Goal: Task Accomplishment & Management: Manage account settings

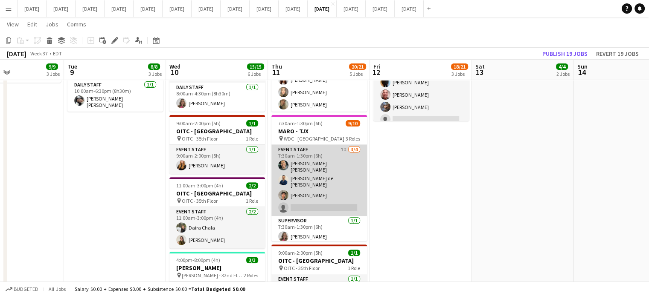
click at [346, 177] on app-card-role "Event Staff 1I [DATE] 7:30am-1:30pm (6h) [PERSON_NAME] [PERSON_NAME] de [PERSON…" at bounding box center [319, 180] width 96 height 71
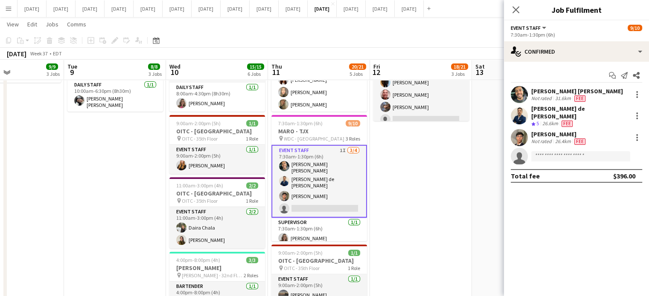
click at [575, 62] on div "Start chat Send notification Share [PERSON_NAME] [PERSON_NAME] Not rated 31.6km…" at bounding box center [576, 126] width 145 height 128
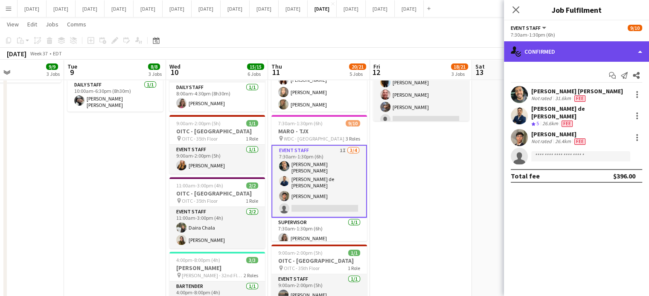
click at [578, 55] on div "single-neutral-actions-check-2 Confirmed" at bounding box center [576, 51] width 145 height 20
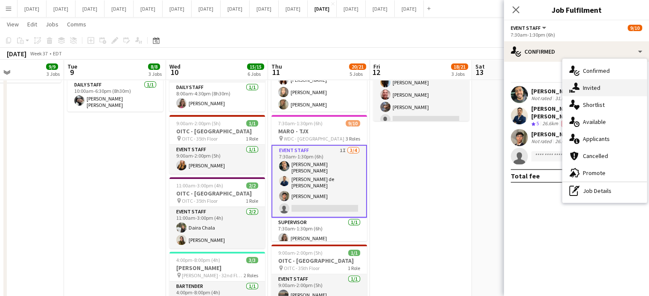
click at [581, 87] on div "single-neutral-actions-share-1 Invited" at bounding box center [604, 87] width 84 height 17
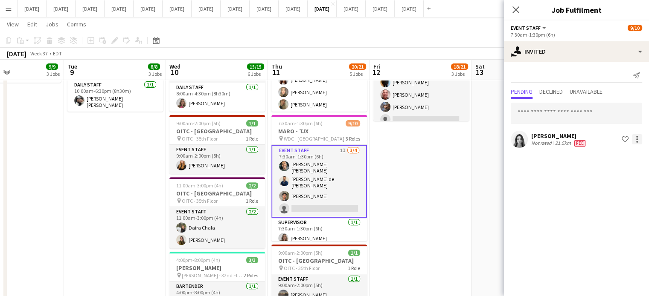
click at [633, 142] on div at bounding box center [637, 139] width 10 height 10
click at [617, 212] on span "Cancel invitation" at bounding box center [610, 215] width 50 height 7
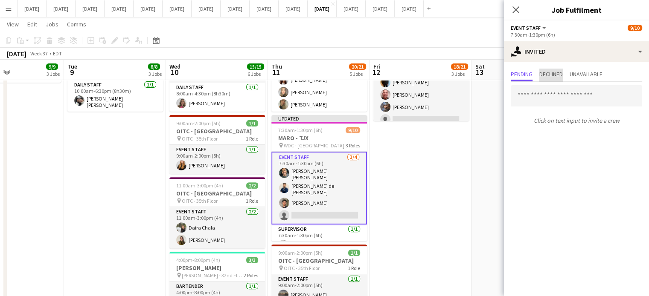
click at [549, 74] on span "Declined" at bounding box center [550, 74] width 23 height 6
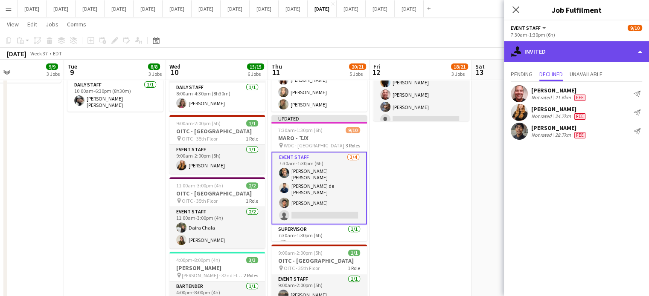
click at [574, 52] on div "single-neutral-actions-share-1 Invited" at bounding box center [576, 51] width 145 height 20
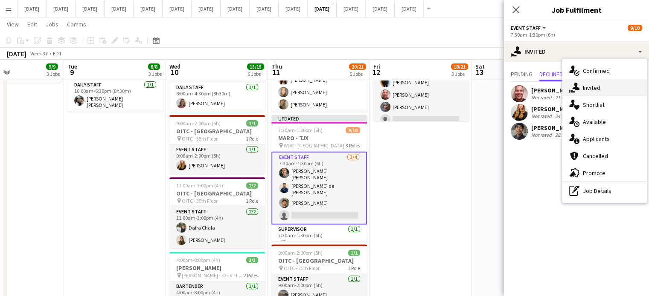
click at [605, 88] on div "single-neutral-actions-share-1 Invited" at bounding box center [604, 87] width 84 height 17
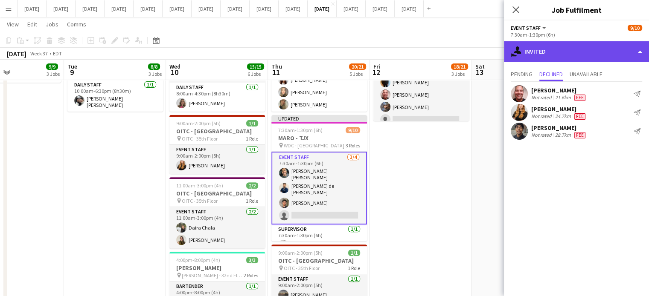
click at [577, 46] on div "single-neutral-actions-share-1 Invited" at bounding box center [576, 51] width 145 height 20
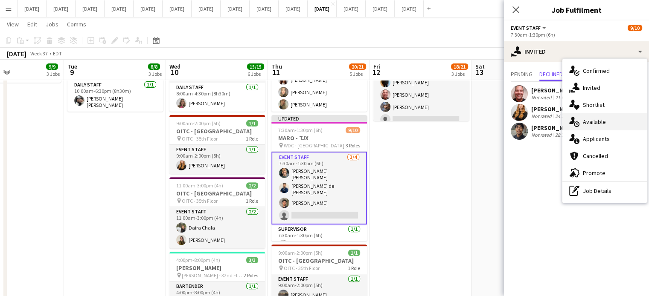
click at [604, 125] on span "Available" at bounding box center [594, 122] width 23 height 8
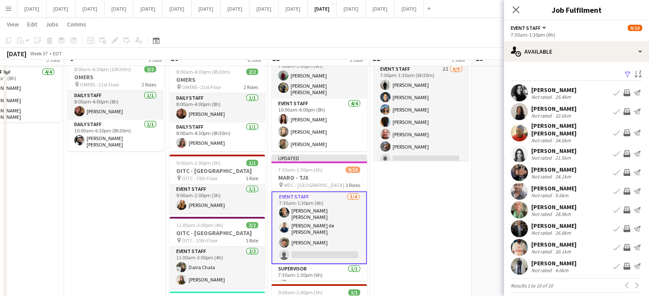
scroll to position [213, 0]
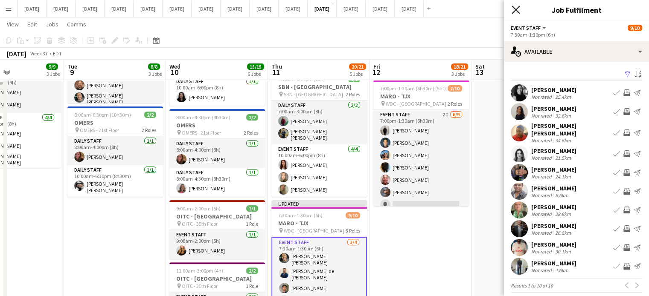
click at [517, 6] on icon "Close pop-in" at bounding box center [515, 10] width 8 height 8
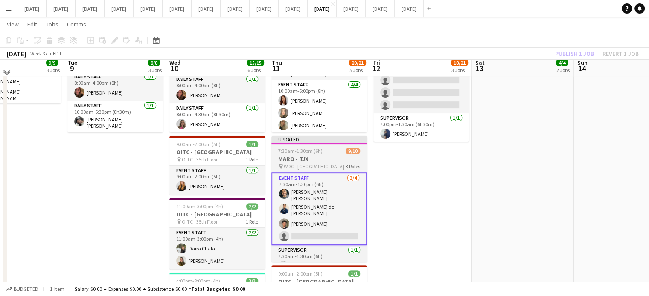
scroll to position [274, 0]
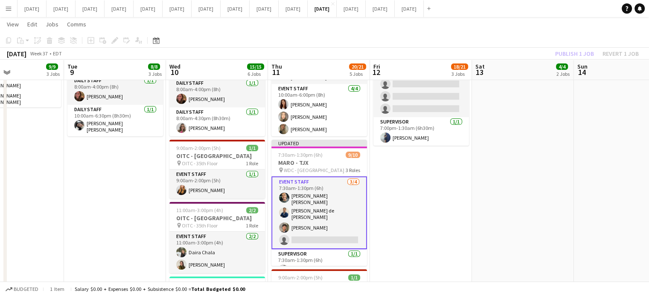
click at [344, 203] on app-card-role "Event Staff [DATE] 7:30am-1:30pm (6h) [PERSON_NAME] [PERSON_NAME] de [PERSON_NA…" at bounding box center [319, 213] width 96 height 73
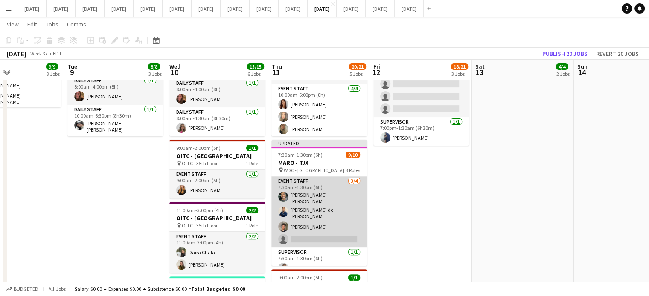
click at [344, 197] on app-card-role "Event Staff [DATE] 7:30am-1:30pm (6h) [PERSON_NAME] [PERSON_NAME] de [PERSON_NA…" at bounding box center [319, 212] width 96 height 71
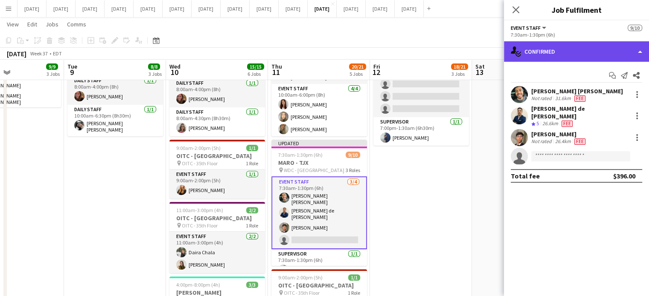
click at [563, 47] on div "single-neutral-actions-check-2 Confirmed" at bounding box center [576, 51] width 145 height 20
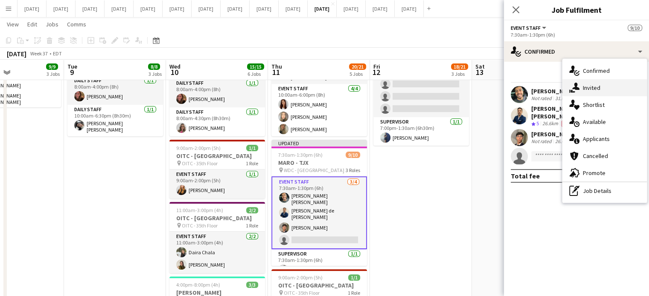
click at [587, 87] on span "Invited" at bounding box center [591, 88] width 17 height 8
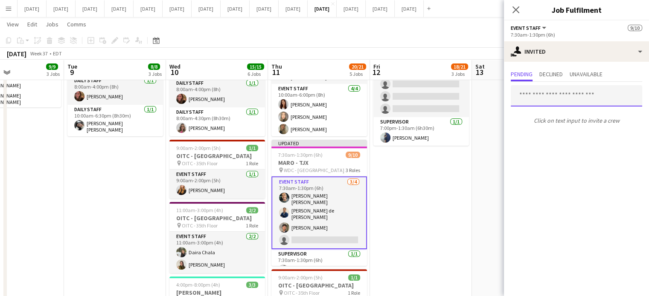
click at [543, 96] on input "text" at bounding box center [576, 95] width 131 height 21
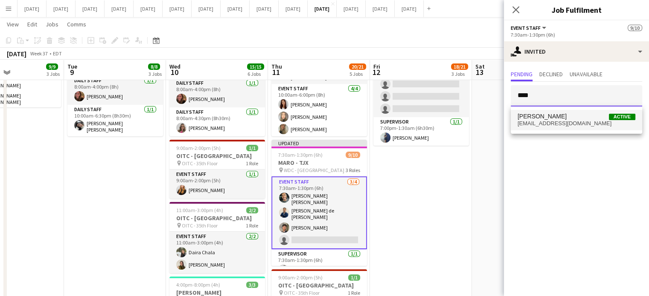
type input "****"
click at [549, 118] on span "[PERSON_NAME]" at bounding box center [541, 116] width 49 height 7
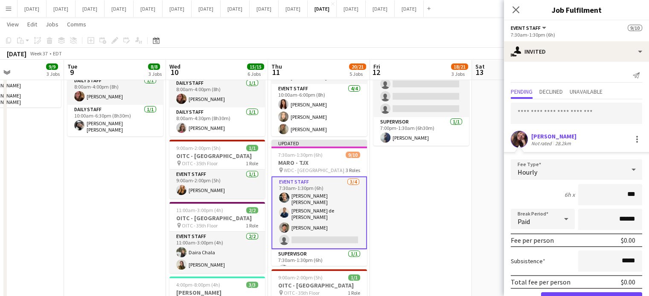
type input "**"
type input "******"
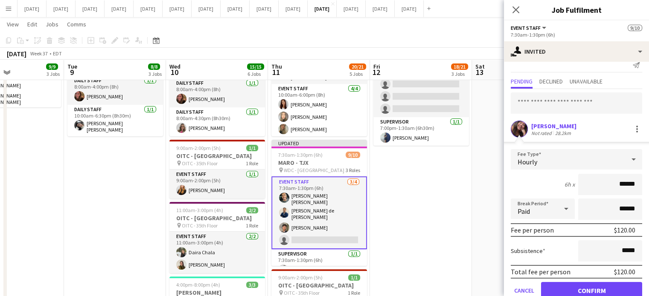
scroll to position [27, 0]
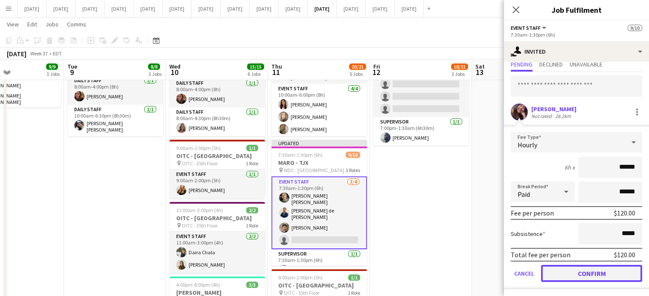
click at [610, 271] on button "Confirm" at bounding box center [591, 273] width 101 height 17
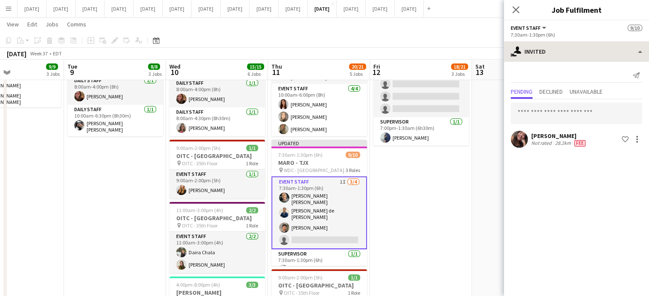
scroll to position [0, 0]
click at [517, 5] on div "Close pop-in" at bounding box center [516, 10] width 24 height 20
click at [517, 8] on icon at bounding box center [515, 10] width 8 height 8
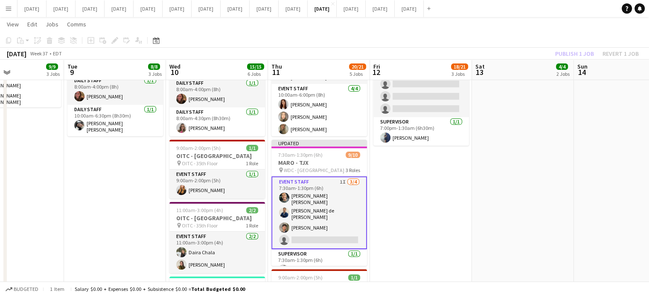
click at [363, 137] on app-date-cell "7:00am-4:00pm (9h) 2/2 OMERS pin OMERS - 21st Floor 2 Roles Daily Staff [DATE] …" at bounding box center [319, 116] width 102 height 589
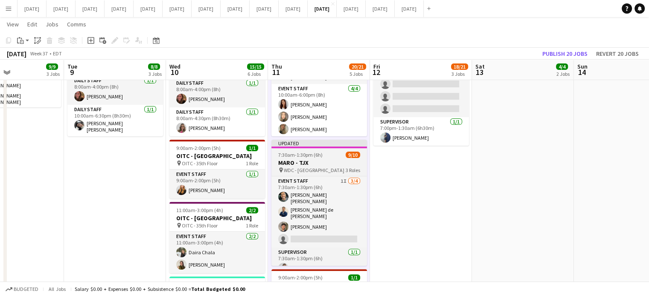
click at [351, 146] on app-job-card "Updated 7:30am-1:30pm (6h) 9/10 MARO - TJX pin WDC - West Drive 3 Roles Event S…" at bounding box center [319, 203] width 96 height 126
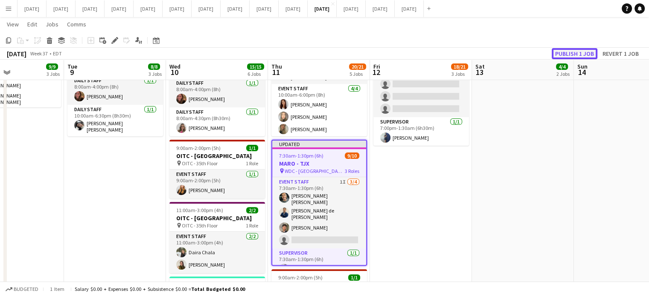
click at [577, 56] on button "Publish 1 job" at bounding box center [575, 53] width 46 height 11
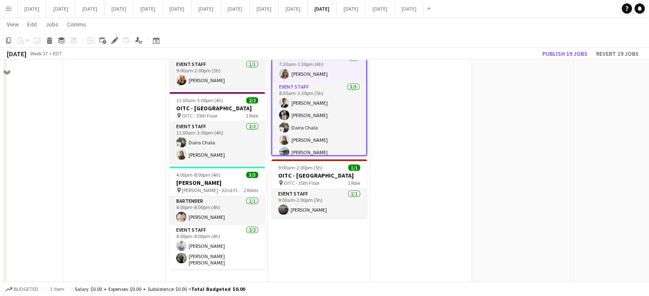
scroll to position [213, 0]
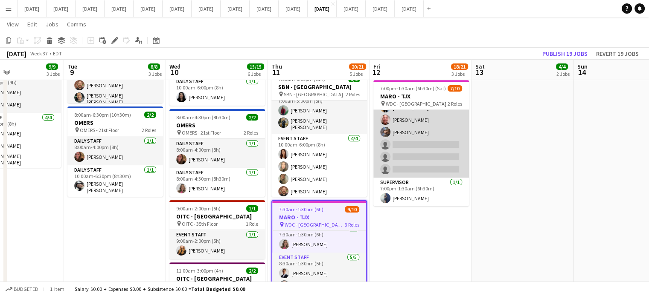
drag, startPoint x: 432, startPoint y: 127, endPoint x: 459, endPoint y: 109, distance: 32.7
click at [432, 128] on app-card-role "Event Staff 2I [DATE] 7:00pm-1:30am (6h30m) [PERSON_NAME] [PERSON_NAME] [PERSON…" at bounding box center [421, 114] width 96 height 128
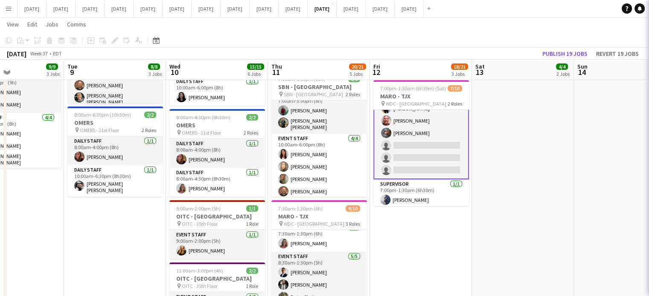
scroll to position [61, 0]
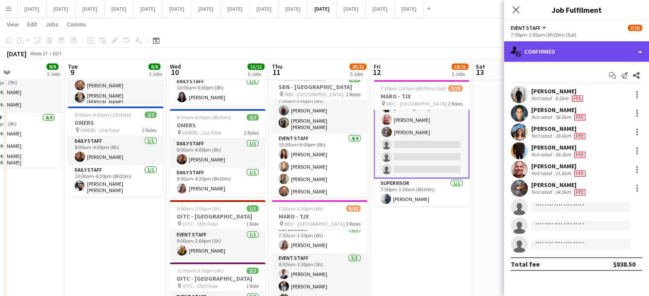
click at [584, 57] on div "single-neutral-actions-check-2 Confirmed" at bounding box center [576, 51] width 145 height 20
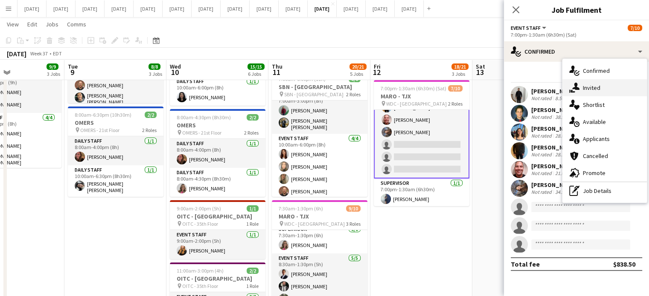
click at [589, 87] on span "Invited" at bounding box center [591, 88] width 17 height 8
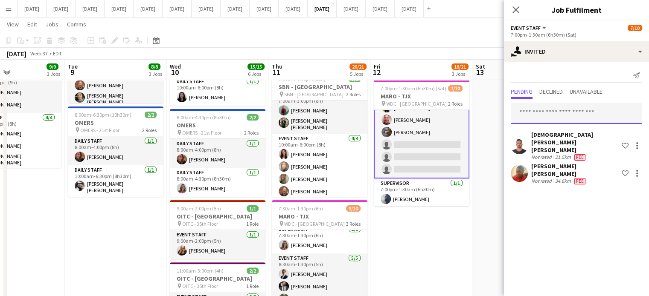
click at [555, 117] on input "text" at bounding box center [576, 113] width 131 height 21
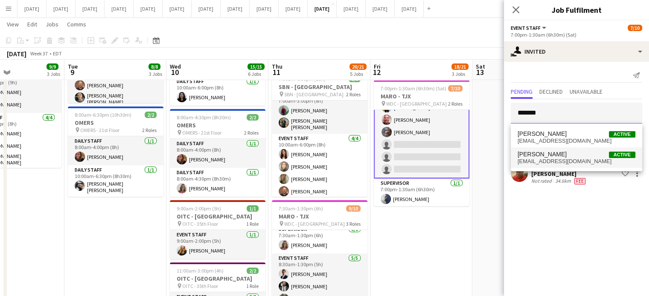
type input "*******"
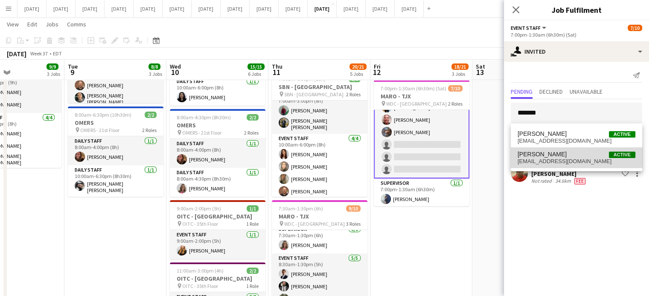
click at [555, 154] on span "[PERSON_NAME]" at bounding box center [541, 154] width 49 height 7
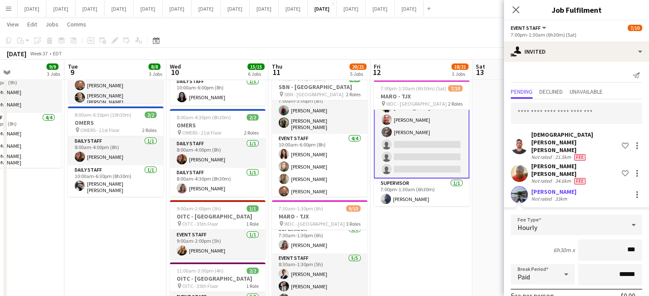
type input "**"
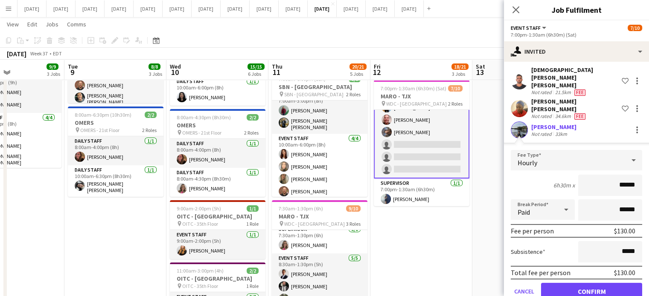
type input "******"
click at [598, 283] on button "Confirm" at bounding box center [591, 291] width 101 height 17
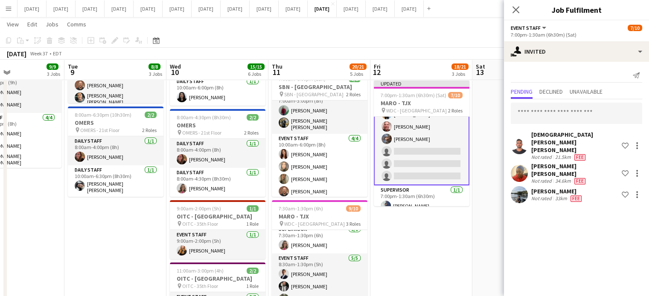
scroll to position [0, 0]
click at [637, 197] on div at bounding box center [637, 198] width 2 height 2
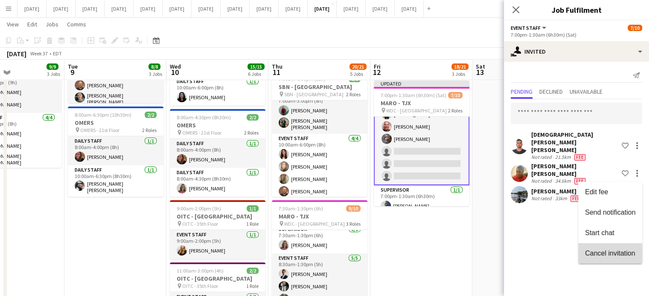
click at [612, 252] on span "Cancel invitation" at bounding box center [610, 253] width 50 height 7
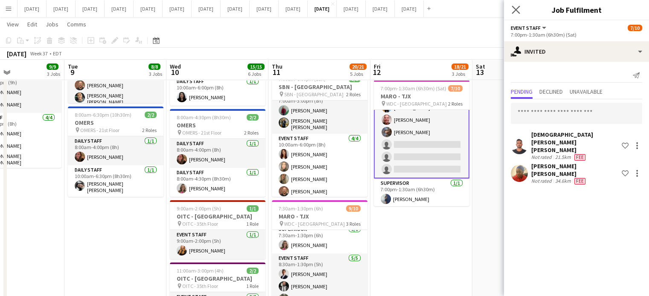
click at [515, 6] on icon "Close pop-in" at bounding box center [515, 10] width 8 height 8
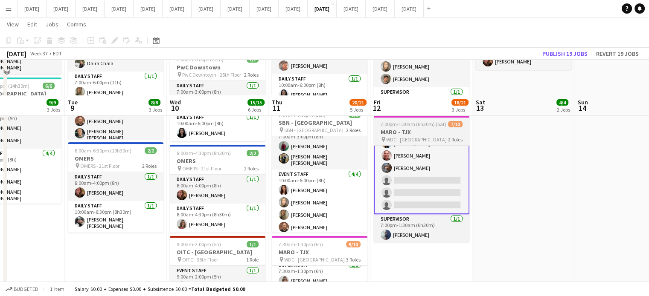
scroll to position [128, 0]
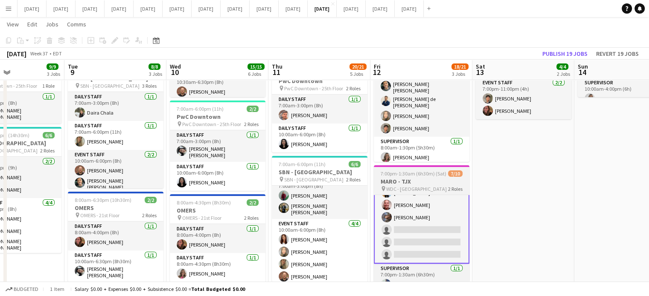
click at [440, 173] on span "7:00pm-1:30am (6h30m) (Sat)" at bounding box center [414, 174] width 66 height 6
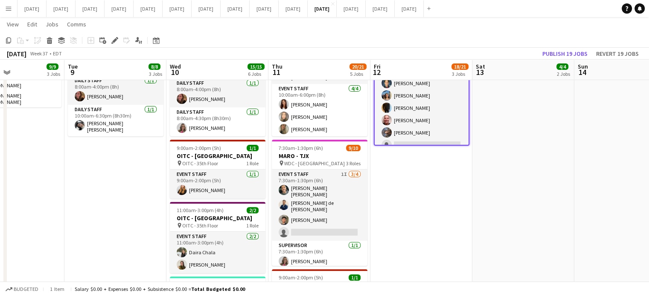
scroll to position [0, 314]
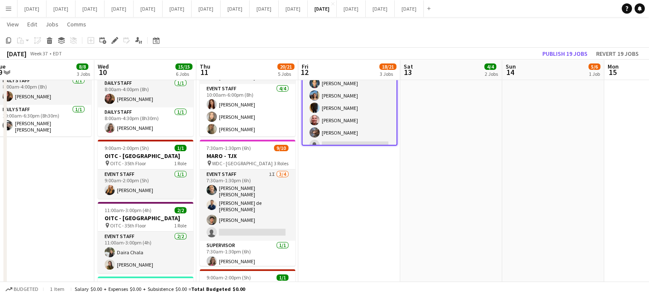
drag, startPoint x: 404, startPoint y: 239, endPoint x: 392, endPoint y: 220, distance: 23.0
click at [392, 220] on app-calendar-viewport "Sat 6 2/2 1 Job Sun 7 Mon 8 9/9 3 Jobs Tue 9 8/8 3 Jobs Wed 10 15/15 6 Jobs Thu…" at bounding box center [324, 84] width 649 height 651
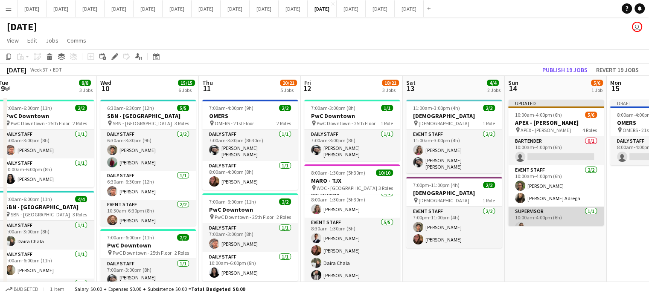
scroll to position [0, 0]
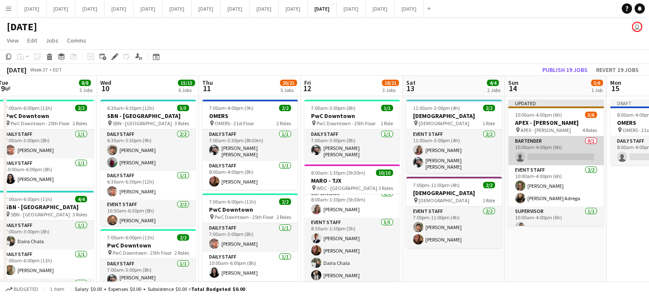
click at [564, 150] on app-card-role "Bartender 0/1 10:00am-4:00pm (6h) single-neutral-actions" at bounding box center [556, 151] width 96 height 29
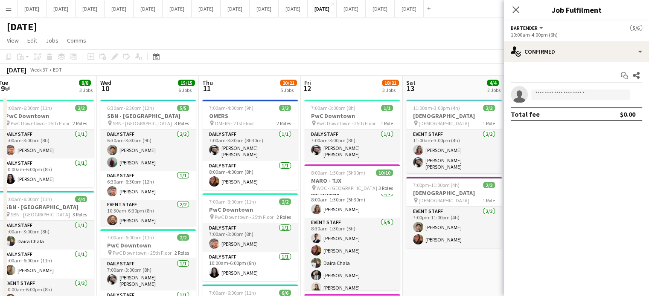
click at [578, 39] on app-options-switcher "Bartender All roles Bartender [DATE] 10:00am-4:00pm (6h)" at bounding box center [576, 30] width 145 height 21
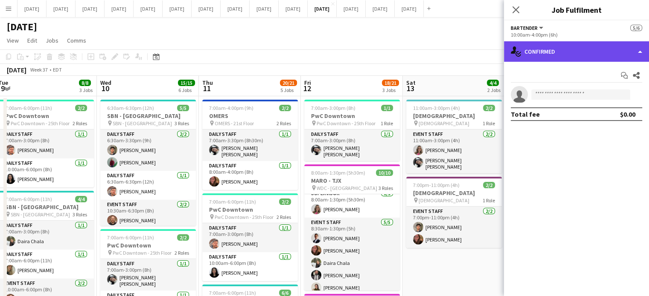
click at [578, 56] on div "single-neutral-actions-check-2 Confirmed" at bounding box center [576, 51] width 145 height 20
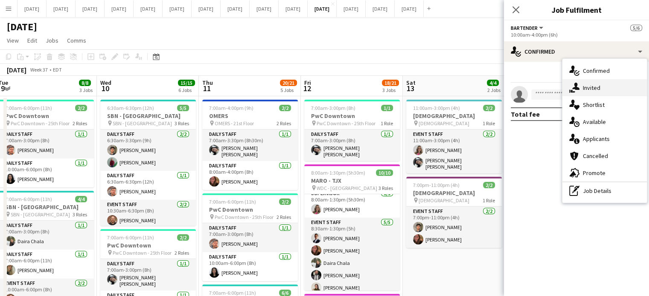
click at [596, 91] on span "Invited" at bounding box center [591, 88] width 17 height 8
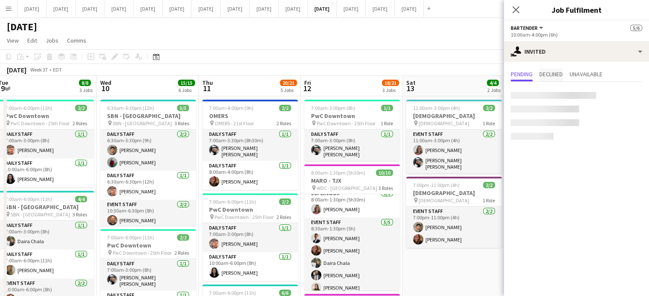
click at [561, 77] on span "Declined" at bounding box center [550, 74] width 23 height 6
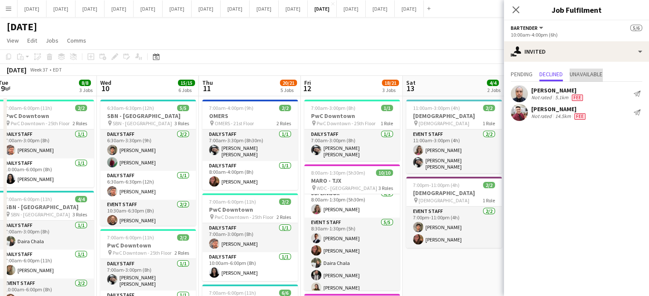
click at [582, 71] on span "Unavailable" at bounding box center [585, 74] width 33 height 6
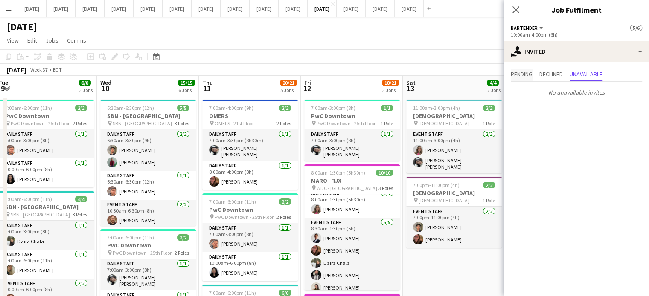
click at [524, 74] on span "Pending" at bounding box center [522, 74] width 22 height 6
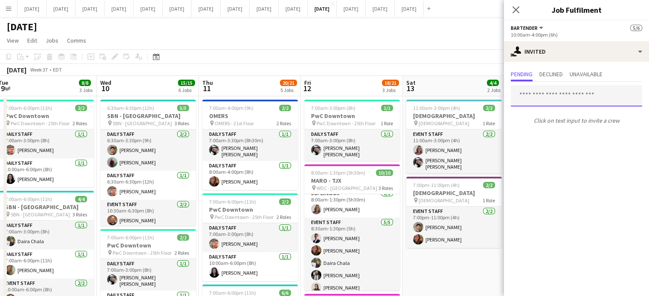
click at [542, 93] on input "text" at bounding box center [576, 95] width 131 height 21
click at [546, 100] on input "text" at bounding box center [576, 95] width 131 height 21
click at [546, 99] on input "text" at bounding box center [576, 95] width 131 height 21
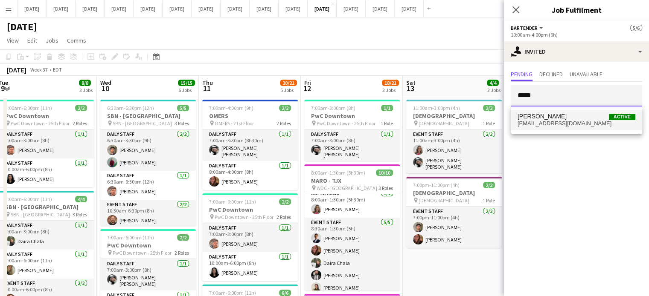
type input "*****"
click at [549, 115] on span "[PERSON_NAME] Active" at bounding box center [576, 116] width 118 height 7
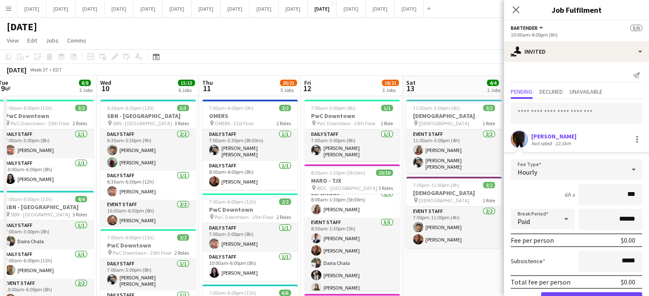
type input "**"
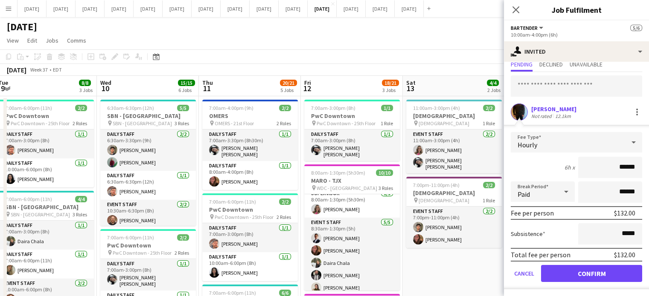
type input "******"
click at [601, 279] on button "Confirm" at bounding box center [591, 273] width 101 height 17
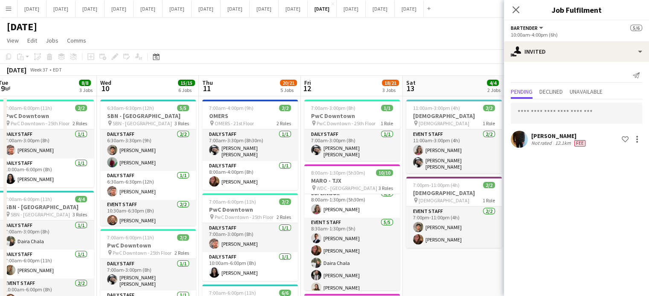
scroll to position [0, 0]
click at [515, 12] on icon "Close pop-in" at bounding box center [515, 10] width 8 height 8
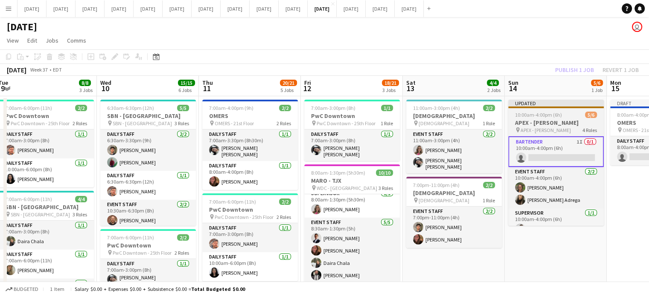
click at [587, 117] on span "5/6" at bounding box center [591, 115] width 12 height 6
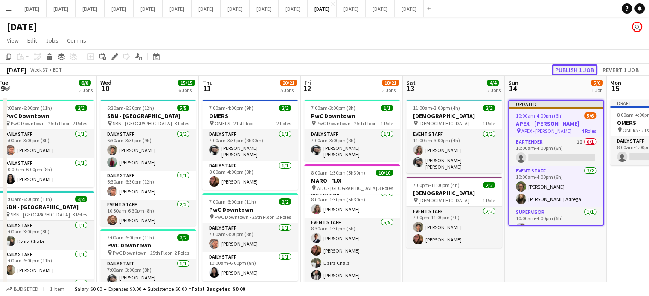
click at [590, 68] on button "Publish 1 job" at bounding box center [575, 69] width 46 height 11
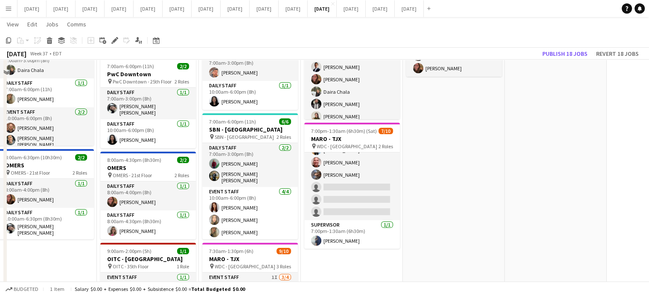
scroll to position [43, 0]
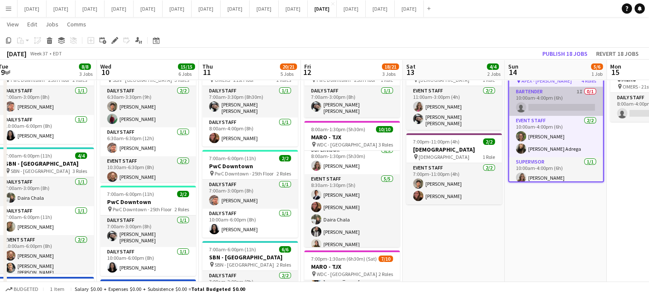
click at [552, 99] on app-card-role "Bartender 1I 0/1 10:00am-4:00pm (6h) single-neutral-actions" at bounding box center [556, 101] width 94 height 29
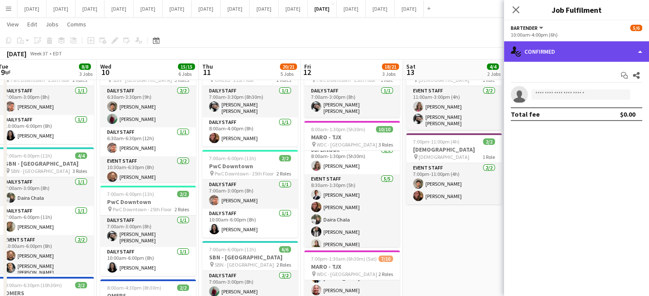
click at [527, 47] on div "single-neutral-actions-check-2 Confirmed" at bounding box center [576, 51] width 145 height 20
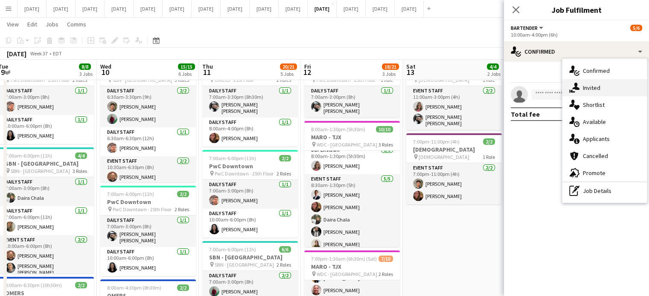
click at [574, 81] on div "single-neutral-actions-share-1 Invited" at bounding box center [604, 87] width 84 height 17
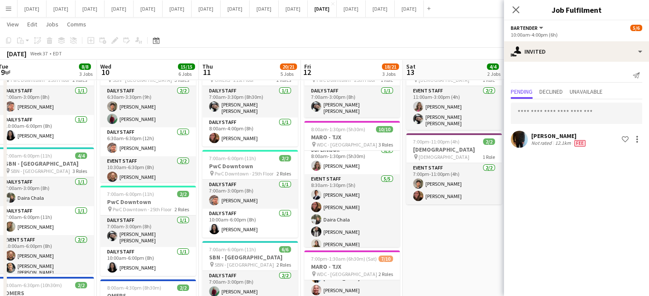
click at [520, 144] on app-user-avatar at bounding box center [519, 139] width 17 height 17
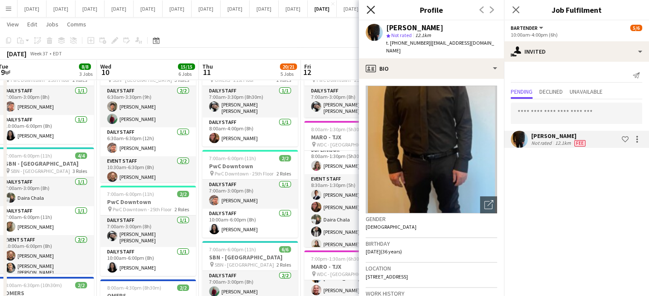
click at [369, 9] on icon at bounding box center [370, 10] width 8 height 8
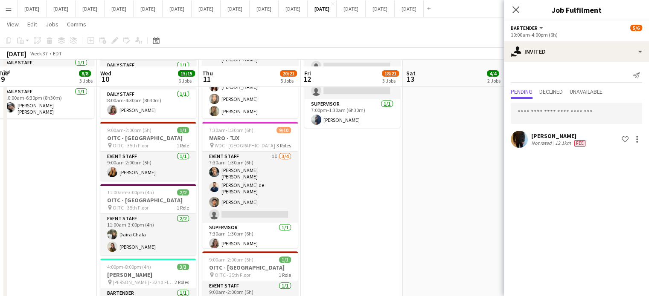
scroll to position [299, 0]
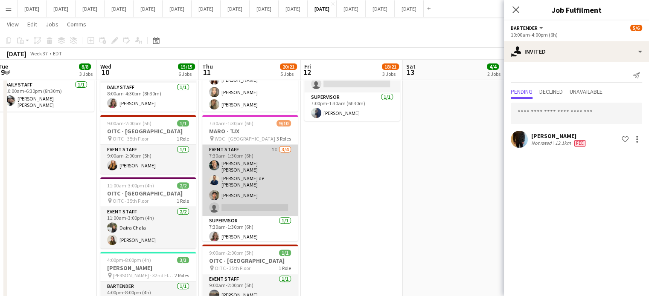
click at [278, 174] on app-card-role "Event Staff 1I [DATE] 7:30am-1:30pm (6h) [PERSON_NAME] [PERSON_NAME] de [PERSON…" at bounding box center [250, 180] width 96 height 71
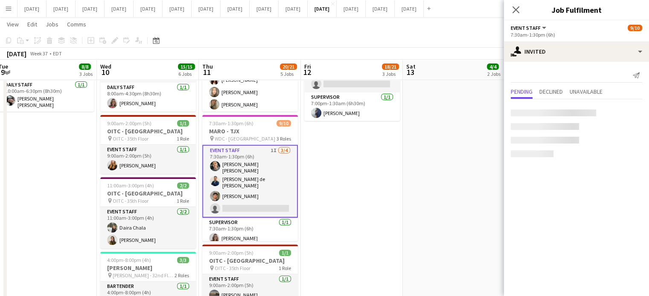
scroll to position [0, 311]
click at [517, 7] on icon "Close pop-in" at bounding box center [515, 10] width 8 height 8
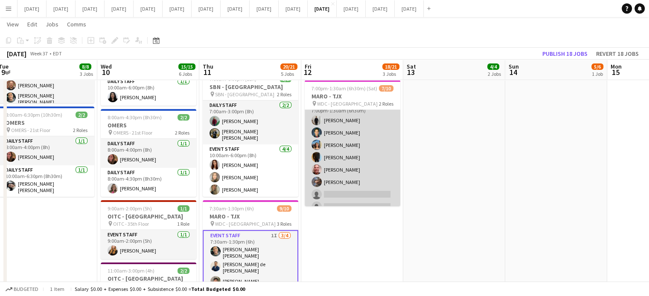
scroll to position [0, 0]
click at [374, 164] on app-card-role "Event Staff 2I [DATE] 7:00pm-1:30am (6h30m) [PERSON_NAME] [PERSON_NAME] [PERSON…" at bounding box center [353, 174] width 96 height 128
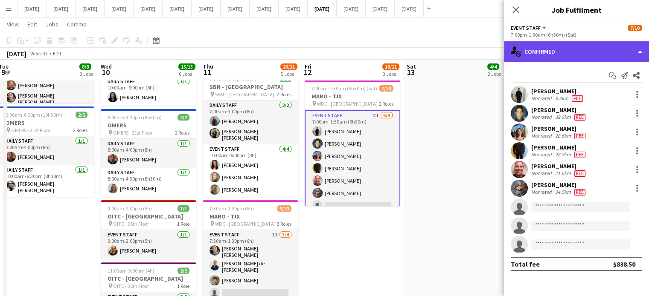
click at [566, 54] on div "single-neutral-actions-check-2 Confirmed" at bounding box center [576, 51] width 145 height 20
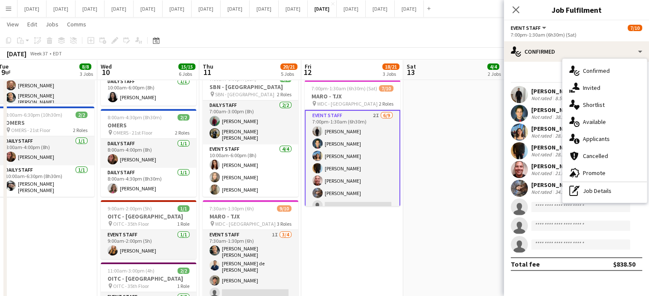
click at [589, 81] on div "single-neutral-actions-share-1 Invited" at bounding box center [604, 87] width 84 height 17
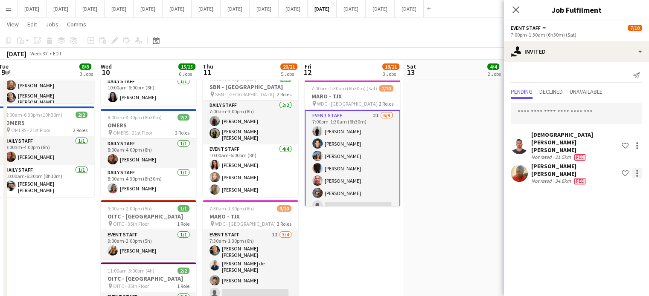
click at [639, 168] on div at bounding box center [637, 173] width 10 height 10
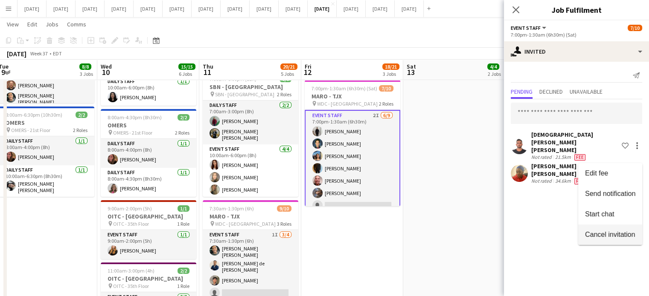
click at [606, 233] on span "Cancel invitation" at bounding box center [610, 234] width 50 height 7
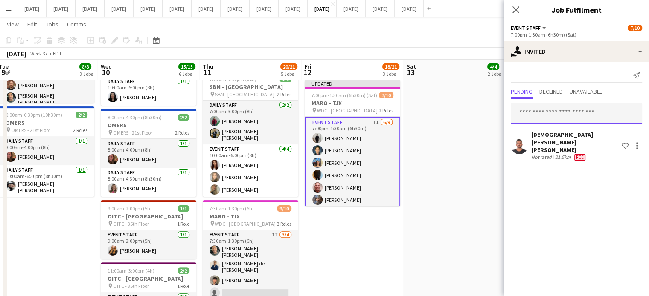
click at [554, 112] on input "text" at bounding box center [576, 113] width 131 height 21
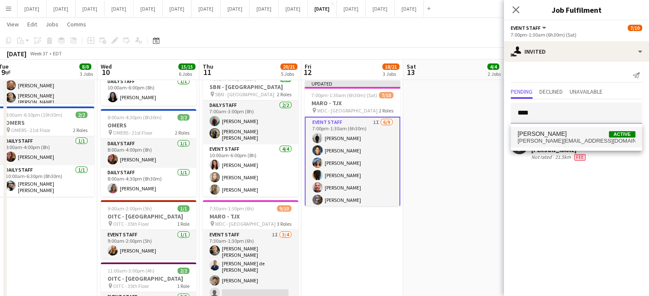
type input "****"
click at [559, 132] on span "[PERSON_NAME] Active" at bounding box center [576, 134] width 118 height 7
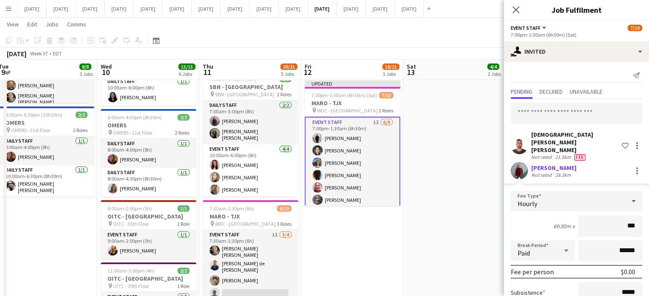
type input "**"
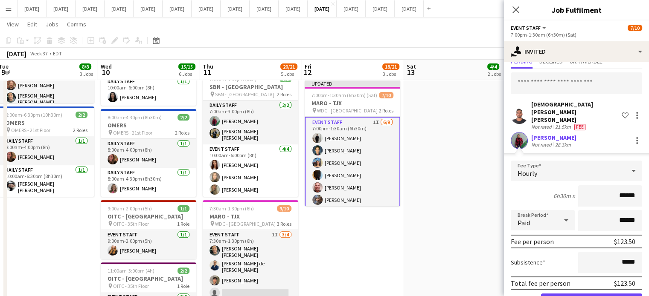
scroll to position [43, 0]
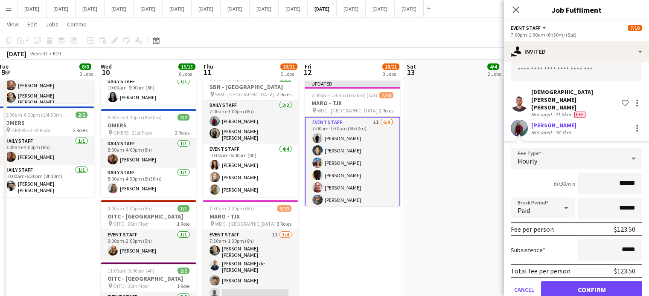
type input "******"
click at [587, 282] on button "Confirm" at bounding box center [591, 290] width 101 height 17
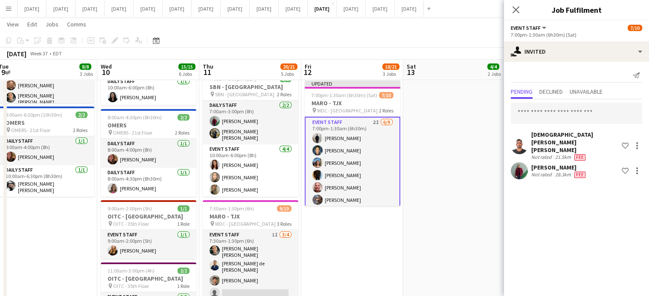
scroll to position [0, 0]
click at [513, 8] on icon at bounding box center [515, 10] width 8 height 8
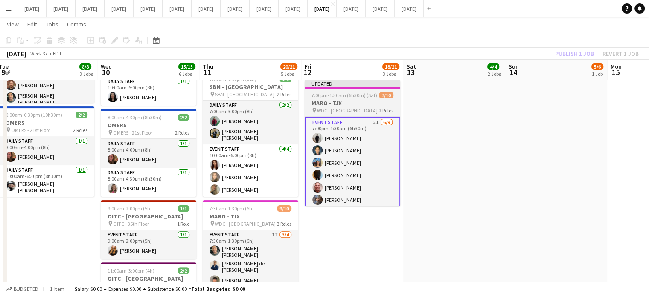
click at [372, 93] on span "7:00pm-1:30am (6h30m) (Sat)" at bounding box center [344, 95] width 66 height 6
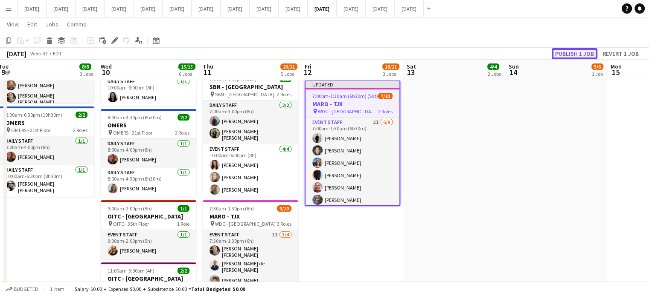
click at [587, 49] on button "Publish 1 job" at bounding box center [575, 53] width 46 height 11
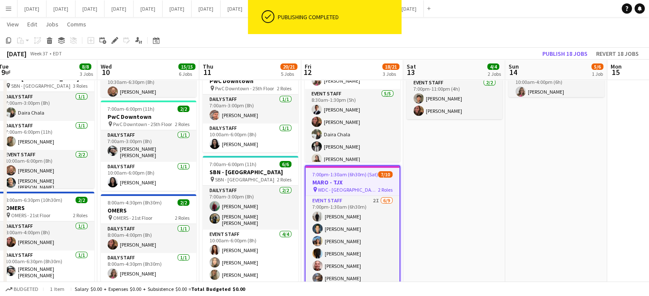
scroll to position [128, 0]
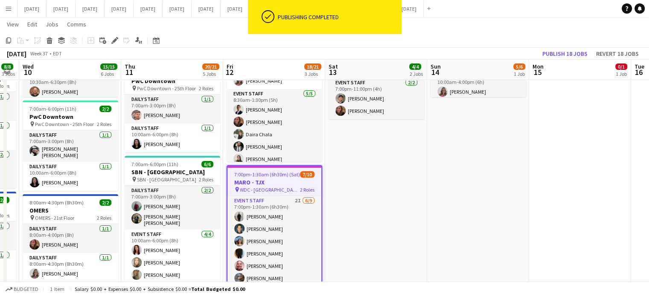
drag, startPoint x: 532, startPoint y: 185, endPoint x: 130, endPoint y: 180, distance: 402.3
click at [129, 180] on app-calendar-viewport "Sat 6 2/2 1 Job Sun 7 Mon 8 9/9 3 Jobs Tue 9 8/8 3 Jobs Wed 10 15/15 6 Jobs Thu…" at bounding box center [324, 230] width 649 height 651
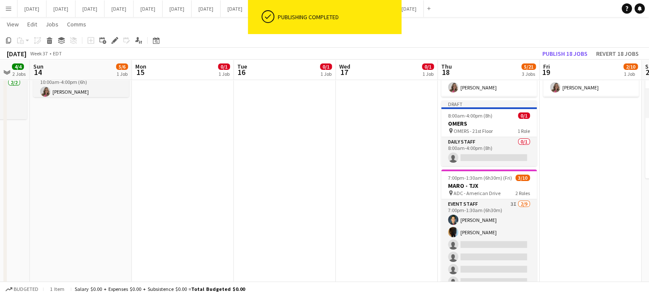
scroll to position [0, 246]
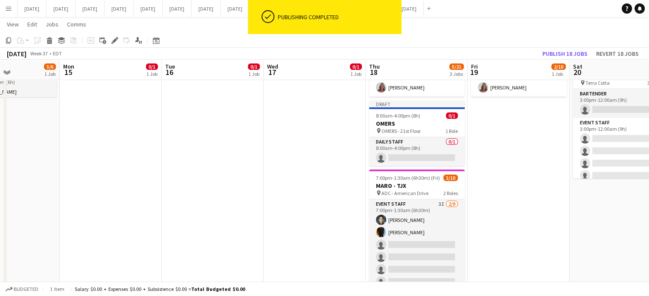
drag, startPoint x: 439, startPoint y: 188, endPoint x: 338, endPoint y: 197, distance: 101.1
click at [295, 190] on app-calendar-viewport "Fri 12 18/21 3 Jobs Sat 13 4/4 2 Jobs Sun 14 5/6 1 Job Mon 15 0/1 1 Job Tue 16 …" at bounding box center [324, 230] width 649 height 651
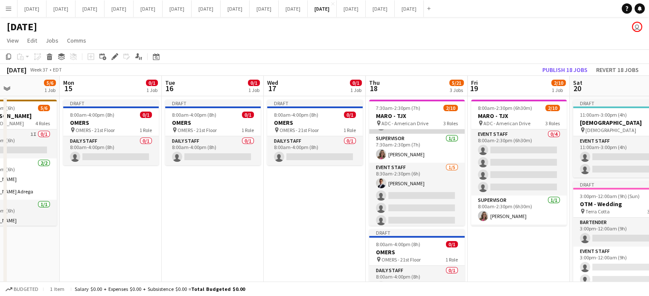
scroll to position [77, 0]
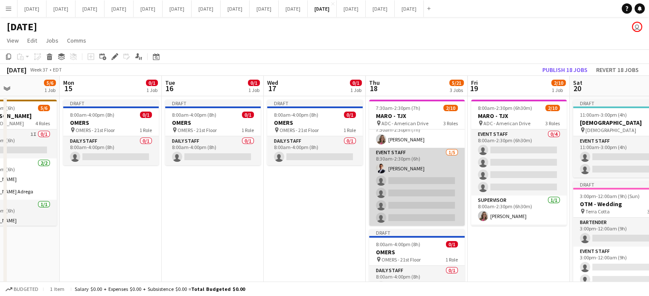
click at [436, 163] on app-card-role "Event Staff [DATE] 8:30am-2:30pm (6h) [PERSON_NAME] single-neutral-actions sing…" at bounding box center [417, 187] width 96 height 78
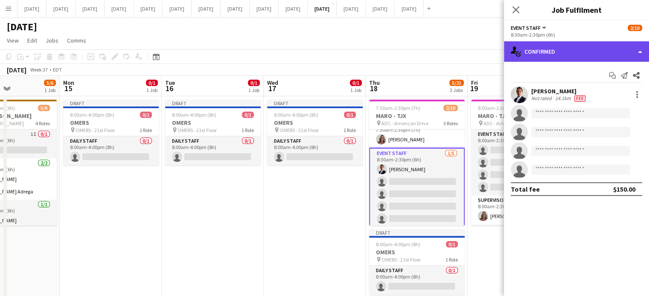
click at [581, 51] on div "single-neutral-actions-check-2 Confirmed" at bounding box center [576, 51] width 145 height 20
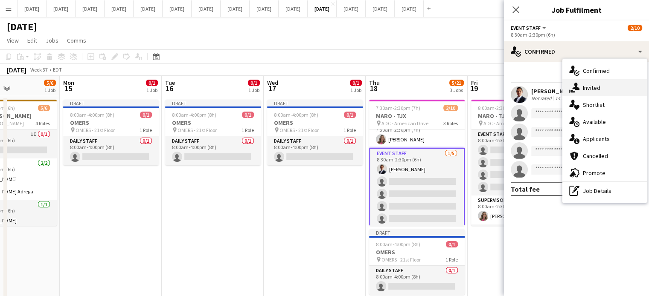
click at [592, 83] on div "single-neutral-actions-share-1 Invited" at bounding box center [604, 87] width 84 height 17
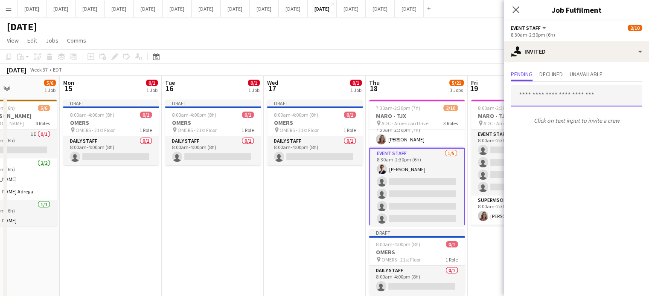
click at [529, 99] on input "text" at bounding box center [576, 95] width 131 height 21
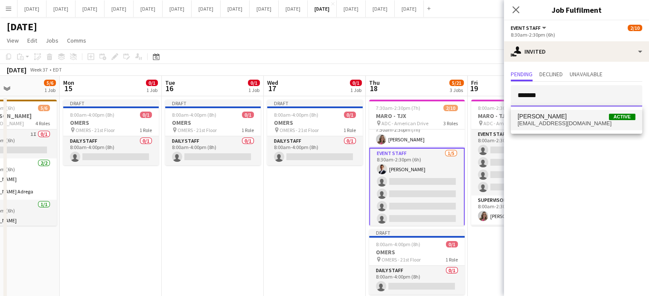
type input "*******"
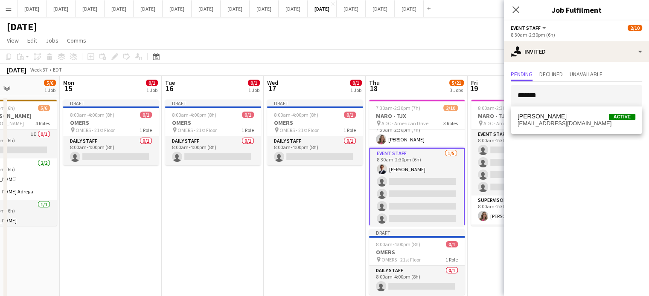
click at [543, 123] on span "[EMAIL_ADDRESS][DOMAIN_NAME]" at bounding box center [576, 123] width 118 height 7
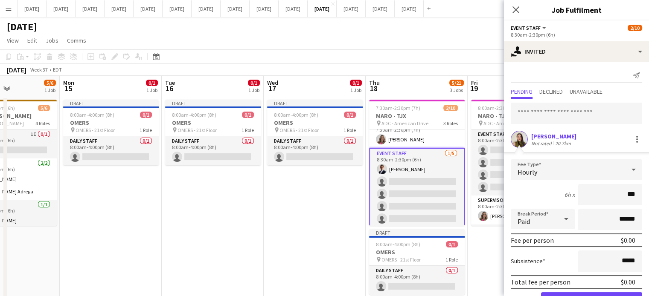
type input "**"
type input "******"
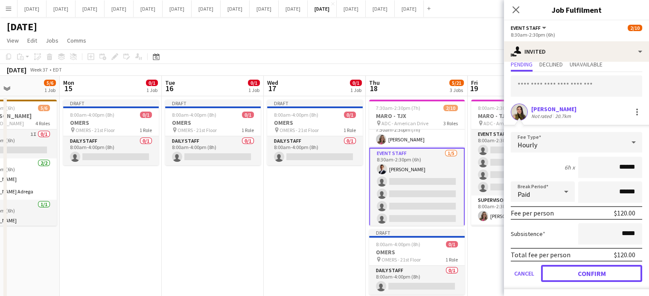
drag, startPoint x: 594, startPoint y: 276, endPoint x: 591, endPoint y: 259, distance: 17.3
click at [594, 276] on button "Confirm" at bounding box center [591, 273] width 101 height 17
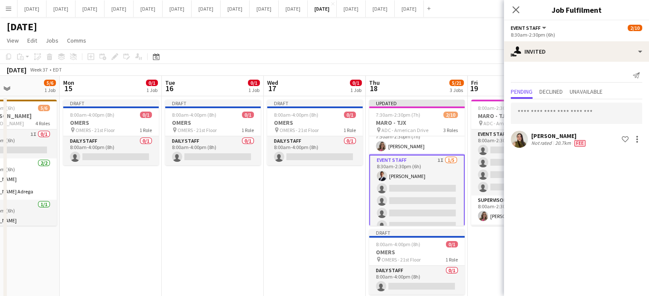
scroll to position [0, 0]
click at [572, 113] on input "text" at bounding box center [576, 113] width 131 height 21
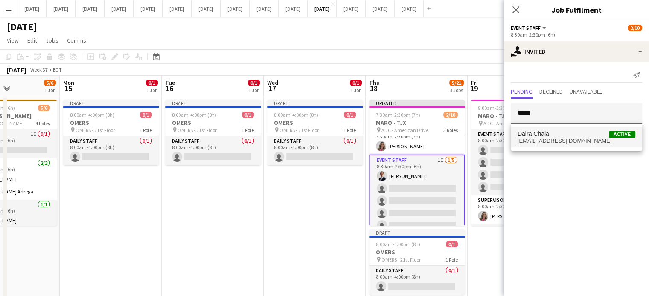
type input "*****"
click at [578, 137] on span "Daira Chala Active" at bounding box center [576, 134] width 118 height 7
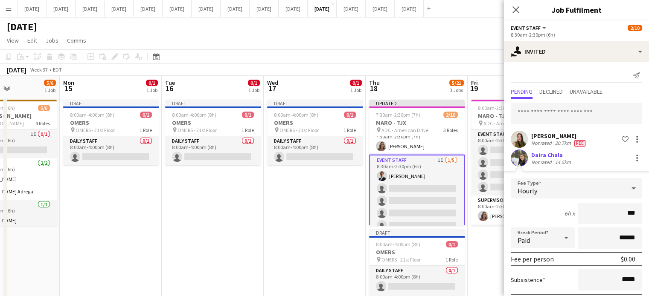
type input "**"
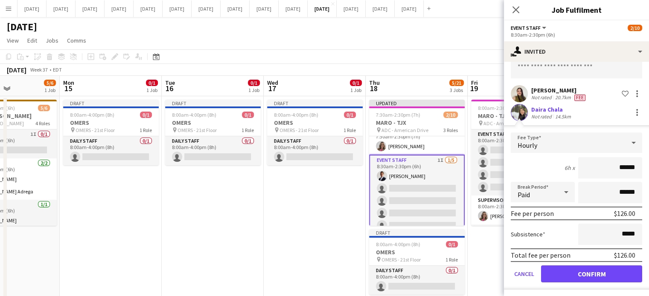
scroll to position [46, 0]
type input "******"
drag, startPoint x: 610, startPoint y: 270, endPoint x: 613, endPoint y: 250, distance: 19.8
click at [610, 270] on button "Confirm" at bounding box center [591, 273] width 101 height 17
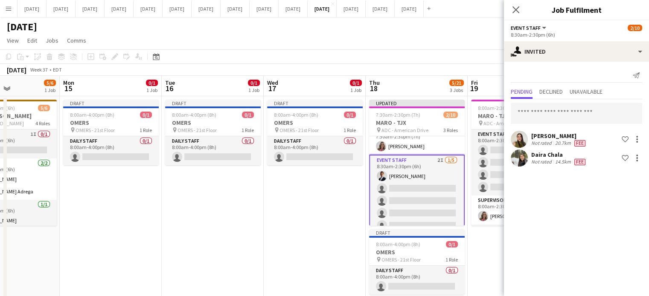
scroll to position [0, 0]
click at [566, 118] on input "text" at bounding box center [576, 113] width 131 height 21
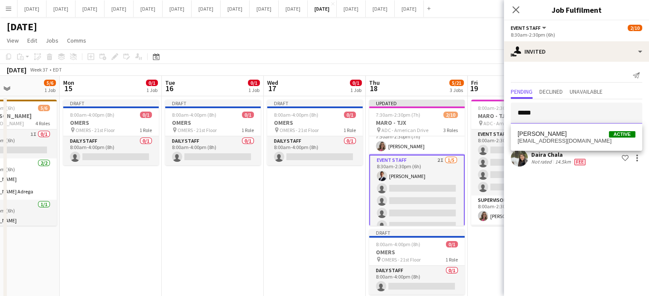
type input "*****"
click at [576, 157] on div "Daira Chala" at bounding box center [559, 155] width 56 height 8
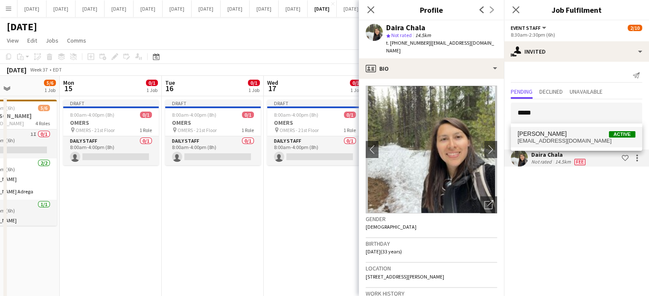
click at [578, 140] on span "[EMAIL_ADDRESS][DOMAIN_NAME]" at bounding box center [576, 141] width 118 height 7
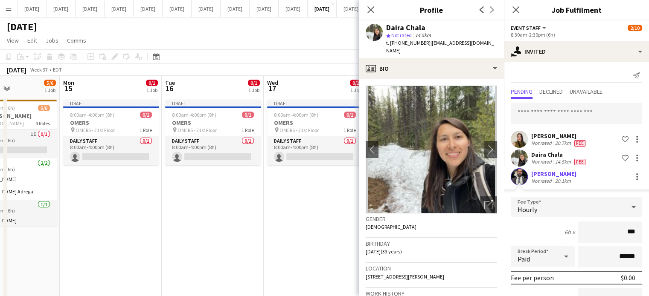
type input "**"
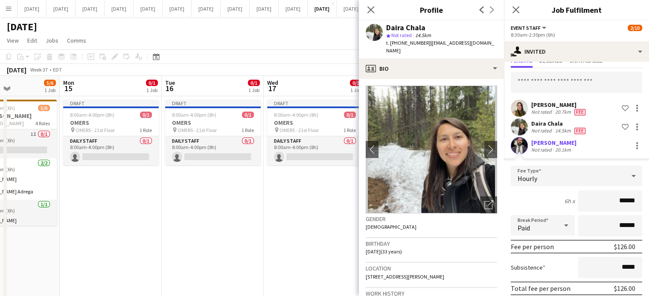
scroll to position [65, 0]
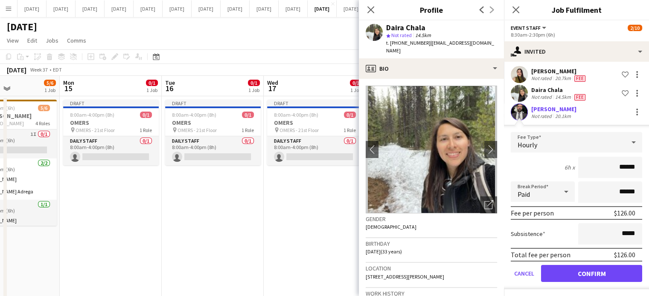
type input "******"
drag, startPoint x: 611, startPoint y: 267, endPoint x: 447, endPoint y: 34, distance: 285.2
click at [611, 267] on button "Confirm" at bounding box center [591, 273] width 101 height 17
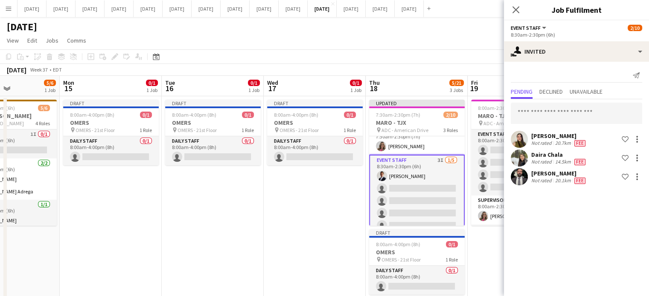
scroll to position [0, 0]
click at [516, 10] on icon at bounding box center [515, 10] width 8 height 8
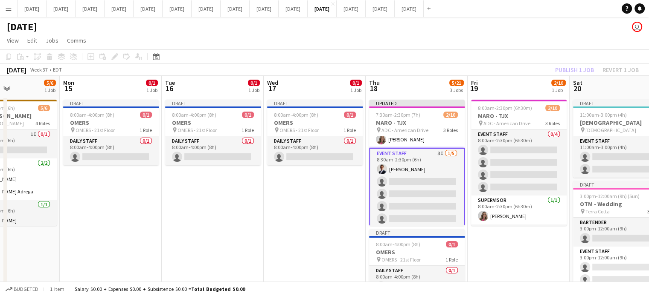
scroll to position [85, 0]
click at [440, 162] on app-card-role "Event Staff 3I [DATE] 8:30am-2:30pm (6h) [PERSON_NAME] single-neutral-actions s…" at bounding box center [417, 186] width 96 height 80
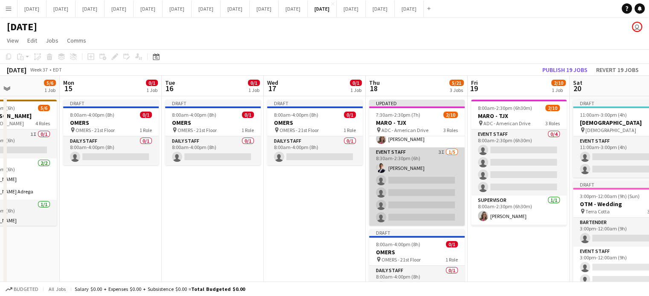
scroll to position [84, 0]
click at [435, 162] on app-card-role "Event Staff 3I [DATE] 8:30am-2:30pm (6h) [PERSON_NAME] single-neutral-actions s…" at bounding box center [417, 187] width 96 height 78
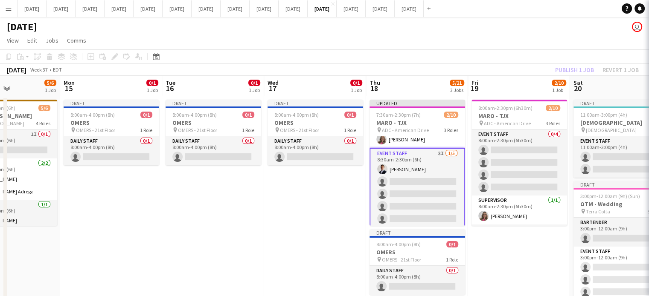
scroll to position [85, 0]
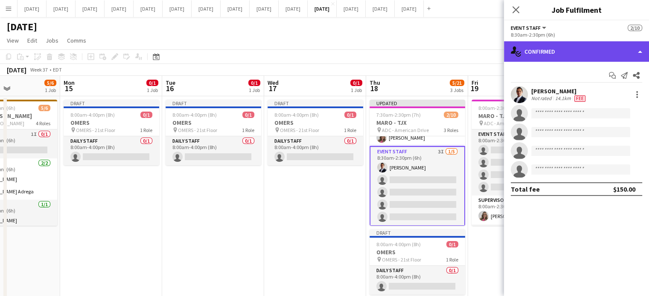
click at [546, 58] on div "single-neutral-actions-check-2 Confirmed" at bounding box center [576, 51] width 145 height 20
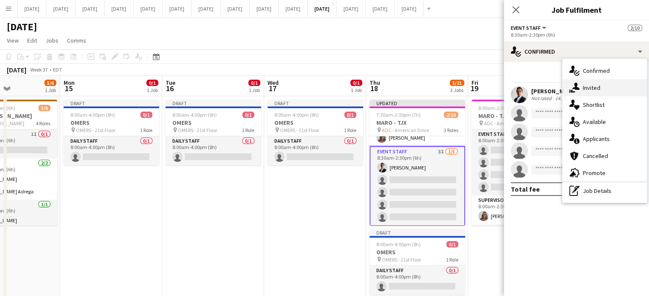
click at [581, 82] on div "single-neutral-actions-share-1 Invited" at bounding box center [604, 87] width 84 height 17
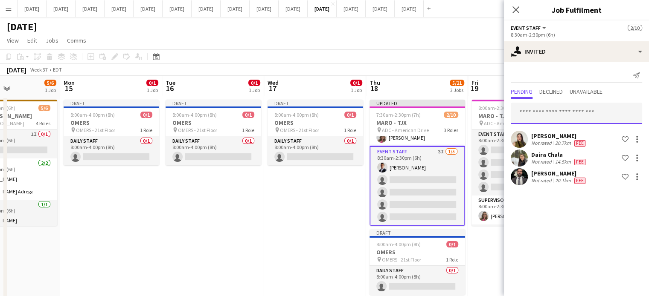
click at [570, 117] on input "text" at bounding box center [576, 113] width 131 height 21
click at [514, 12] on icon "Close pop-in" at bounding box center [515, 10] width 8 height 8
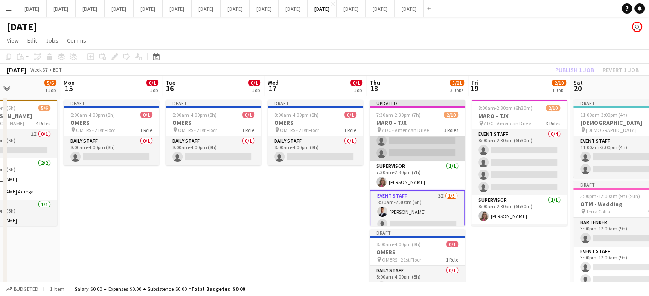
scroll to position [0, 0]
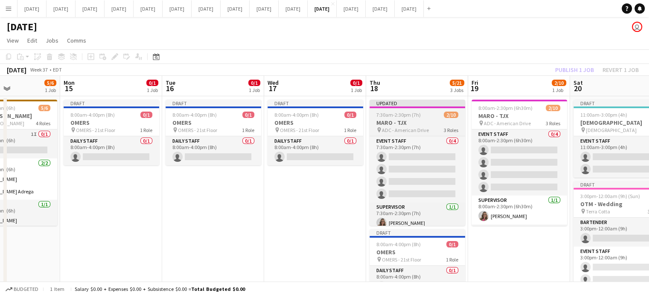
click at [428, 118] on div "7:30am-2:30pm (7h) 2/10" at bounding box center [417, 115] width 96 height 6
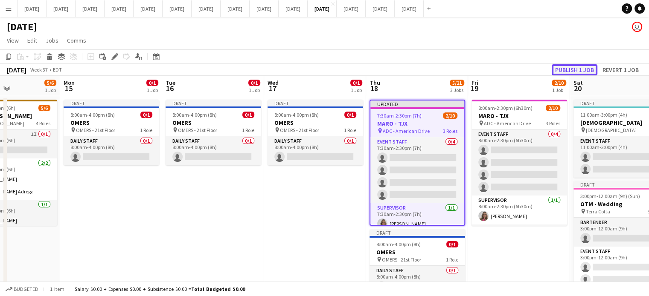
click at [580, 65] on button "Publish 1 job" at bounding box center [575, 69] width 46 height 11
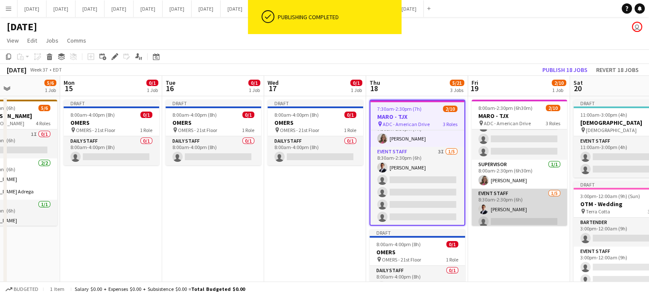
scroll to position [77, 0]
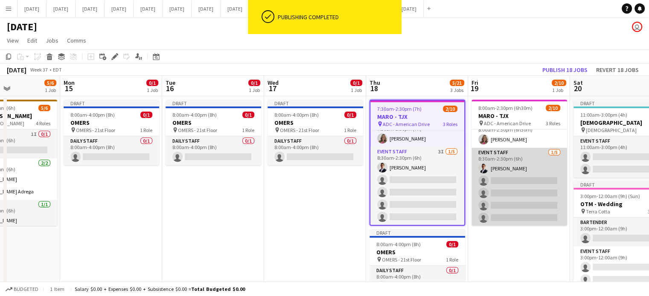
drag, startPoint x: 536, startPoint y: 165, endPoint x: 548, endPoint y: 149, distance: 19.8
click at [536, 165] on app-card-role "Event Staff [DATE] 8:30am-2:30pm (6h) [PERSON_NAME] single-neutral-actions sing…" at bounding box center [519, 187] width 96 height 78
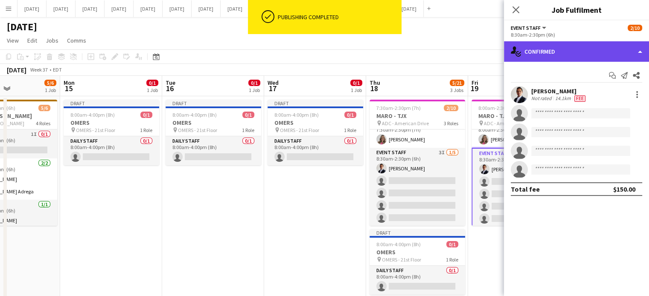
click at [588, 46] on div "single-neutral-actions-check-2 Confirmed" at bounding box center [576, 51] width 145 height 20
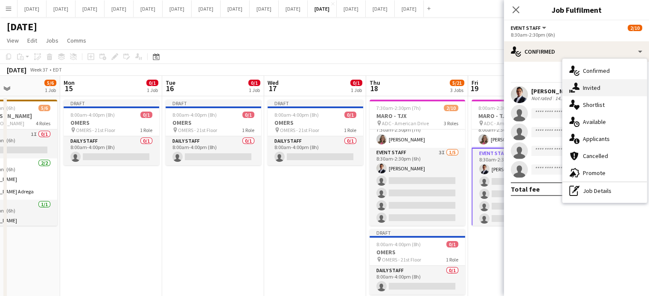
click at [597, 86] on span "Invited" at bounding box center [591, 88] width 17 height 8
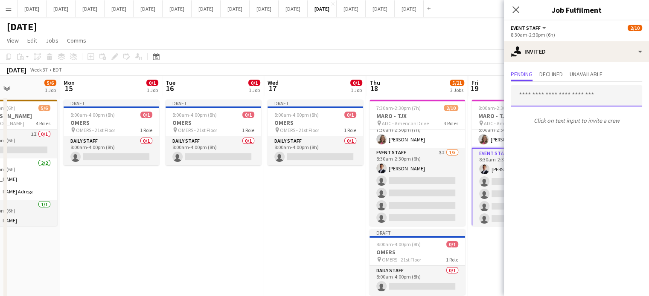
click at [539, 97] on input "text" at bounding box center [576, 95] width 131 height 21
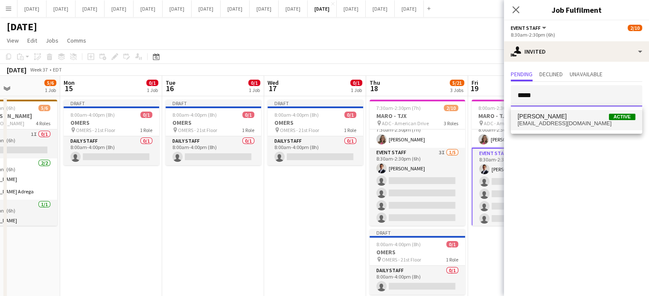
type input "*****"
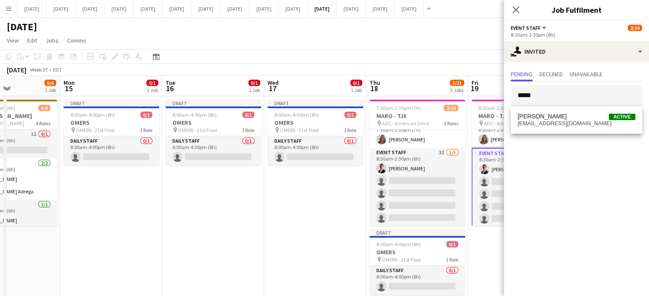
click at [558, 125] on span "[EMAIL_ADDRESS][DOMAIN_NAME]" at bounding box center [576, 123] width 118 height 7
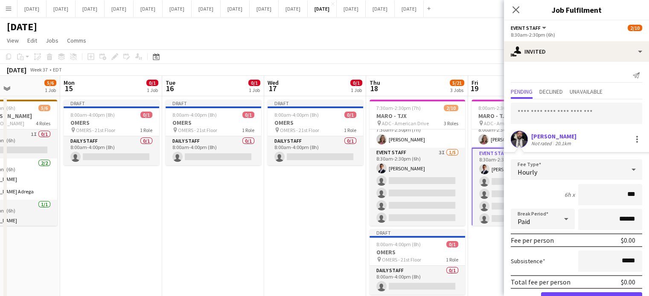
type input "**"
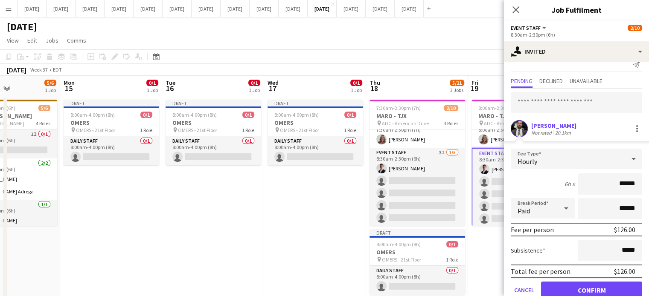
scroll to position [27, 0]
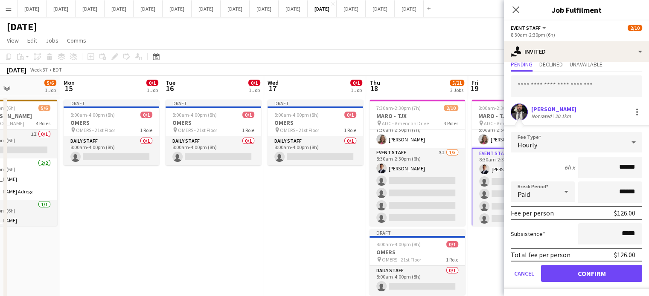
type input "******"
click at [596, 272] on button "Confirm" at bounding box center [591, 273] width 101 height 17
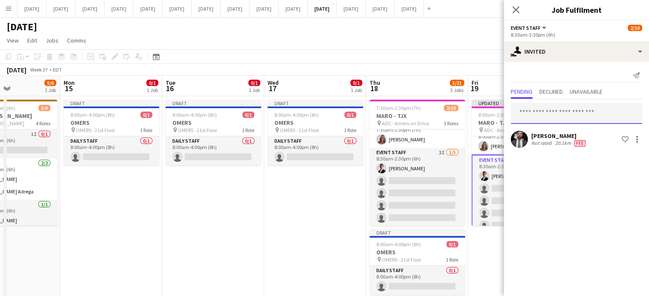
click at [584, 119] on input "text" at bounding box center [576, 113] width 131 height 21
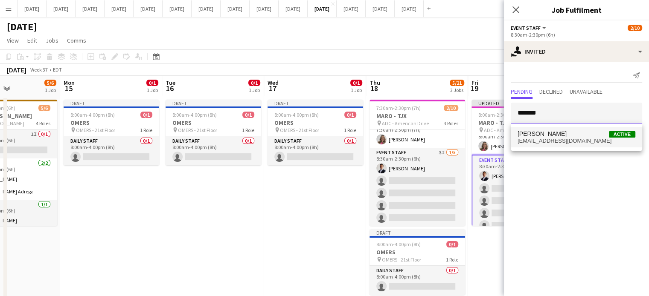
type input "*******"
click at [585, 141] on span "[EMAIL_ADDRESS][DOMAIN_NAME]" at bounding box center [576, 141] width 118 height 7
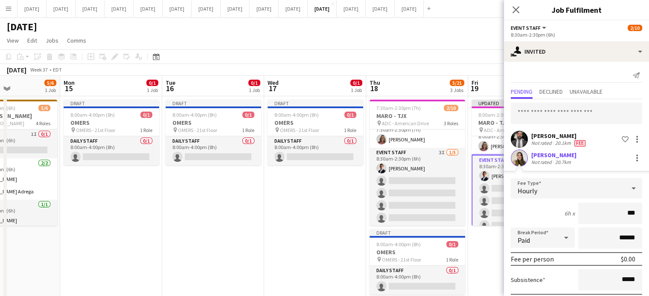
type input "**"
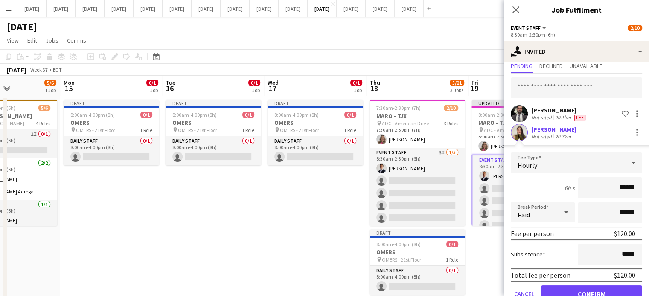
scroll to position [46, 0]
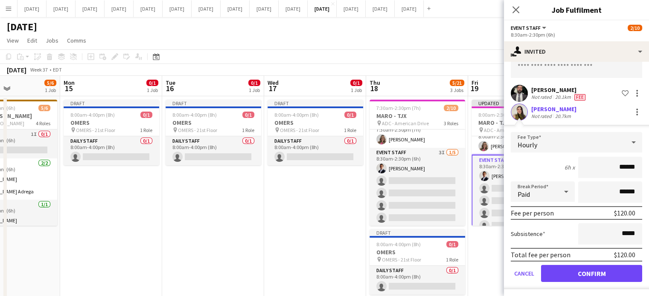
type input "******"
click at [602, 271] on button "Confirm" at bounding box center [591, 273] width 101 height 17
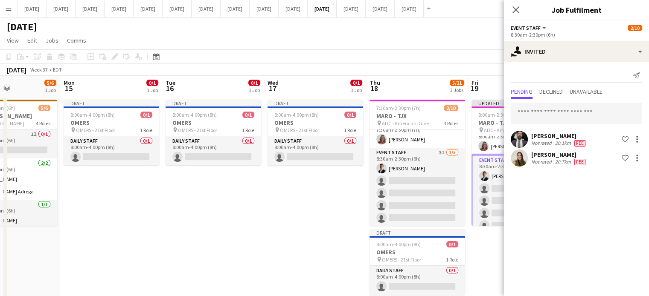
scroll to position [0, 0]
click at [562, 117] on input "text" at bounding box center [576, 113] width 131 height 21
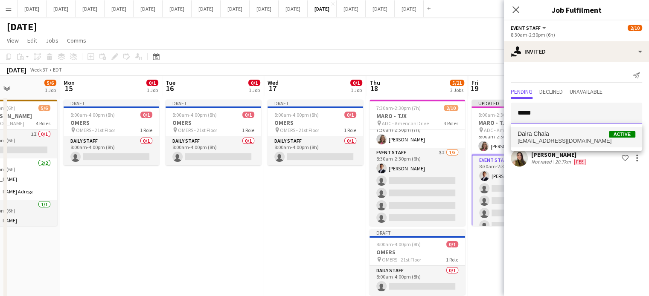
type input "*****"
click at [567, 134] on span "Daira Chala Active" at bounding box center [576, 134] width 118 height 7
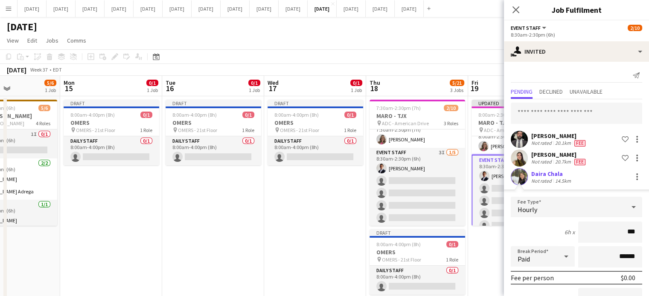
type input "**"
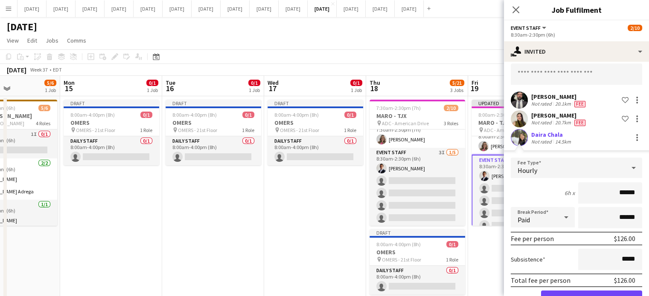
scroll to position [65, 0]
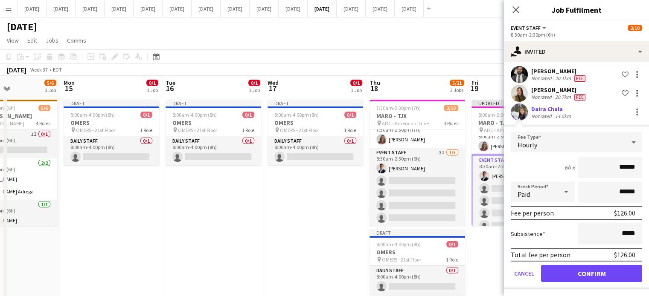
type input "******"
click at [596, 277] on button "Confirm" at bounding box center [591, 273] width 101 height 17
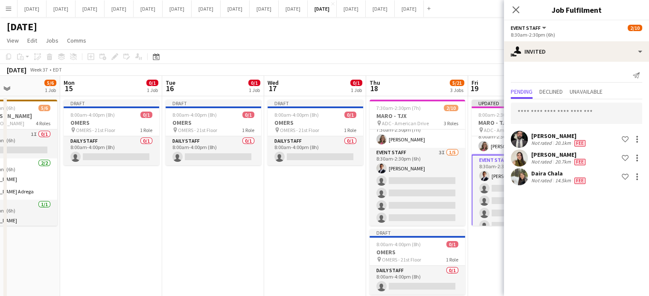
scroll to position [0, 0]
click at [513, 8] on icon at bounding box center [515, 10] width 8 height 8
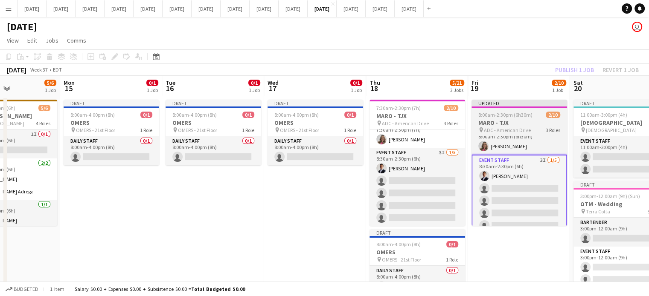
click at [517, 120] on h3 "MARO - TJX" at bounding box center [519, 123] width 96 height 8
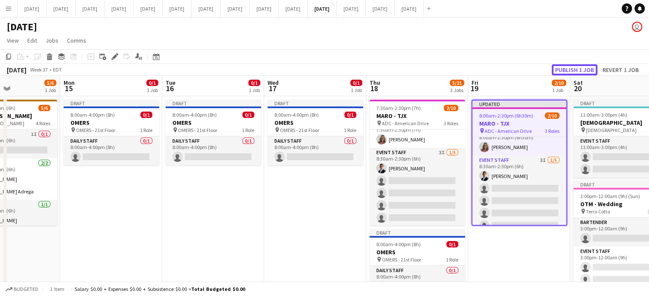
click at [574, 71] on button "Publish 1 job" at bounding box center [575, 69] width 46 height 11
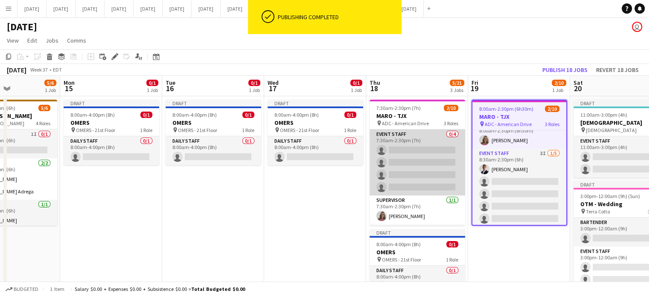
click at [442, 130] on app-card-role "Event Staff 0/4 7:30am-2:30pm (7h) single-neutral-actions single-neutral-action…" at bounding box center [417, 163] width 96 height 66
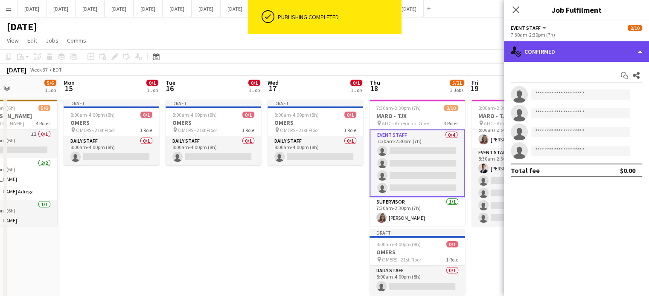
click at [548, 52] on div "single-neutral-actions-check-2 Confirmed" at bounding box center [576, 51] width 145 height 20
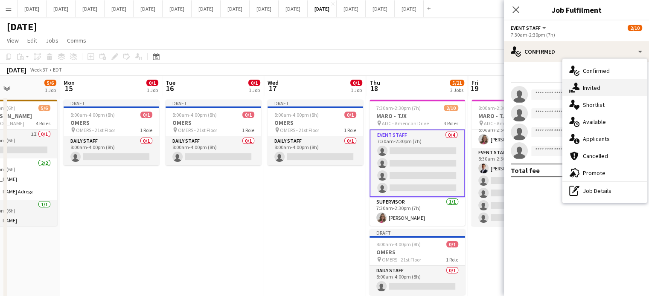
click at [604, 85] on div "single-neutral-actions-share-1 Invited" at bounding box center [604, 87] width 84 height 17
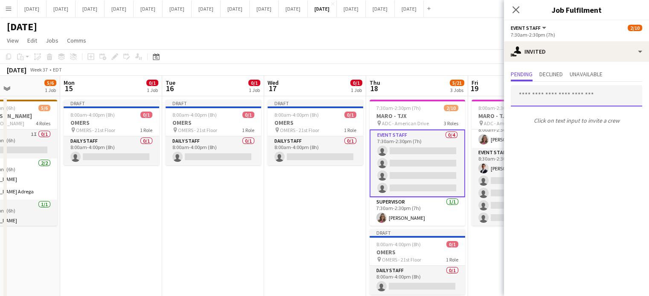
click at [551, 97] on input "text" at bounding box center [576, 95] width 131 height 21
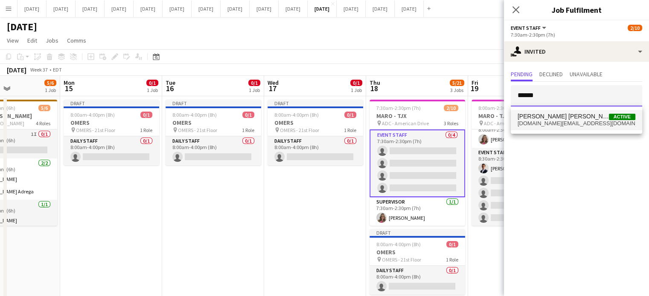
type input "******"
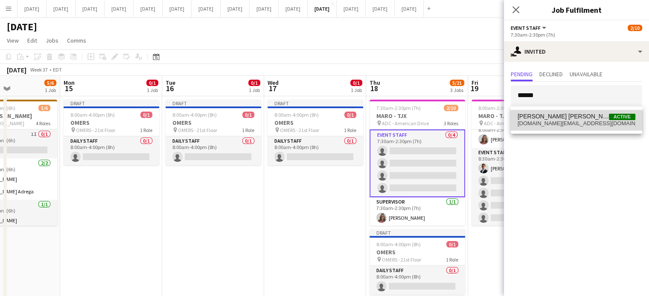
click at [558, 121] on span "[DOMAIN_NAME][EMAIL_ADDRESS][DOMAIN_NAME]" at bounding box center [576, 123] width 118 height 7
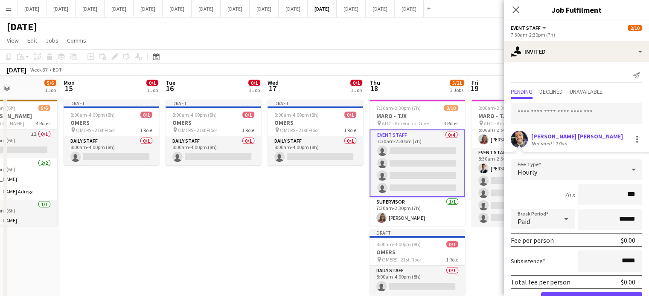
type input "**"
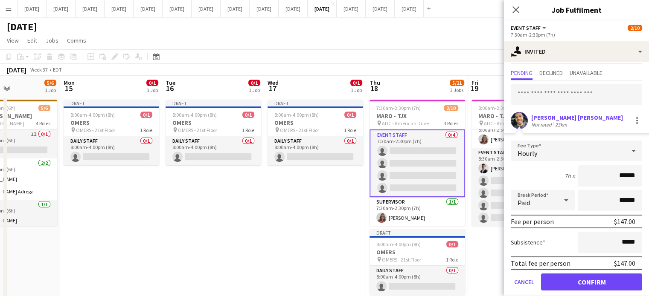
scroll to position [27, 0]
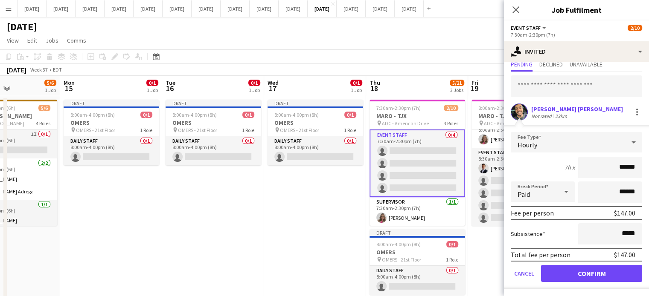
type input "******"
drag, startPoint x: 582, startPoint y: 271, endPoint x: 563, endPoint y: 177, distance: 95.7
click at [582, 271] on button "Confirm" at bounding box center [591, 273] width 101 height 17
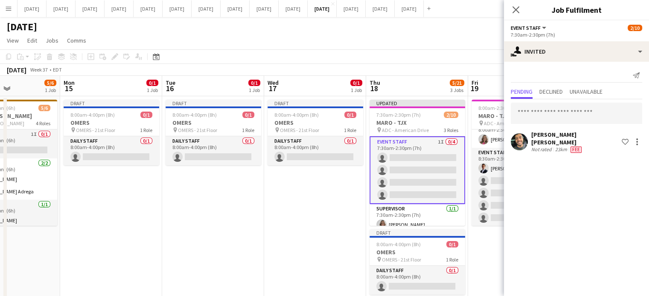
scroll to position [0, 0]
click at [551, 118] on input "text" at bounding box center [576, 113] width 131 height 21
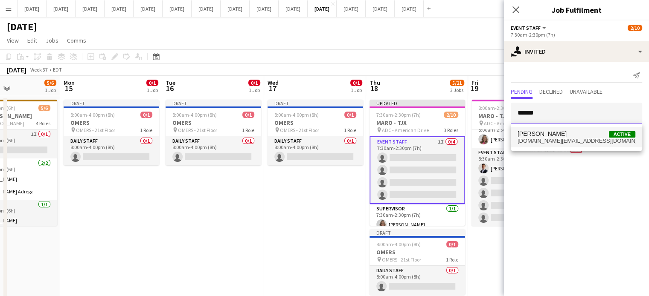
type input "******"
click at [560, 143] on span "[DOMAIN_NAME][EMAIL_ADDRESS][DOMAIN_NAME]" at bounding box center [576, 141] width 118 height 7
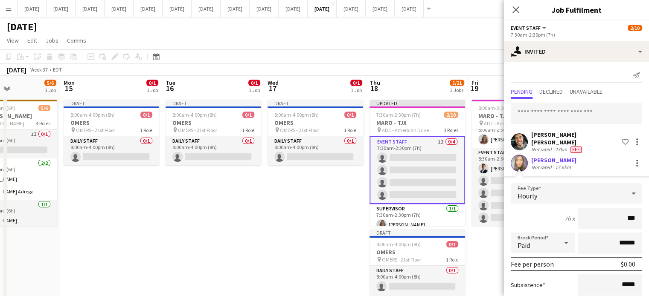
type input "**"
type input "******"
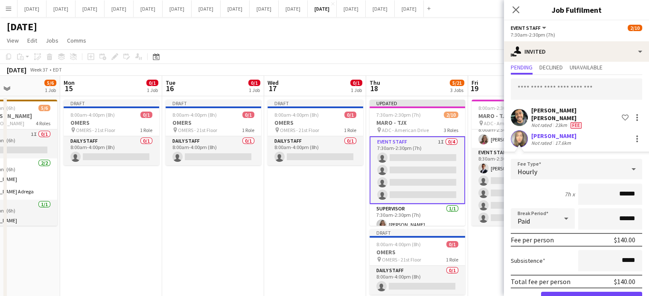
scroll to position [46, 0]
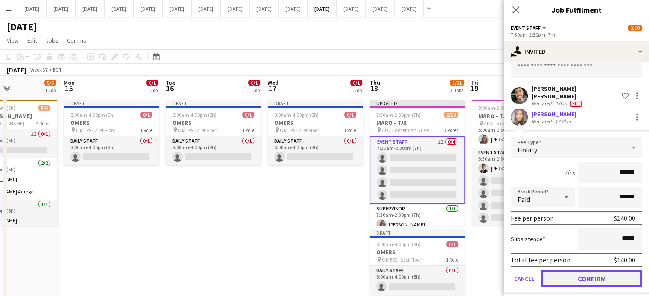
click at [596, 271] on button "Confirm" at bounding box center [591, 278] width 101 height 17
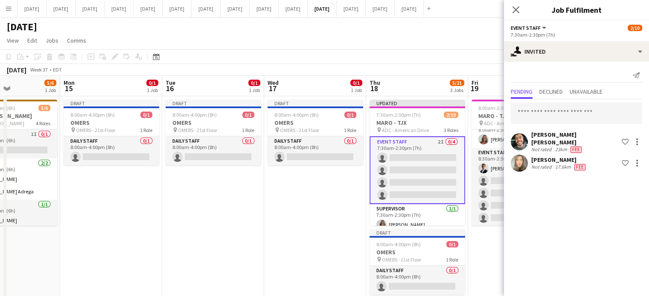
scroll to position [0, 0]
click at [512, 8] on icon "Close pop-in" at bounding box center [515, 10] width 8 height 8
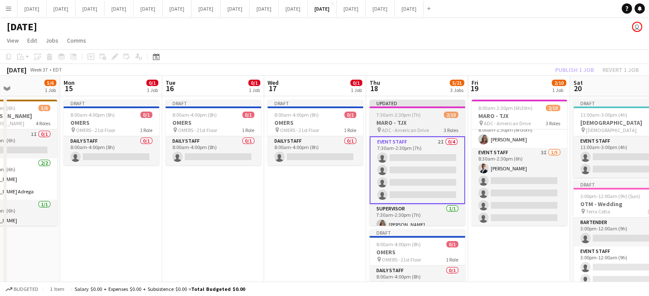
click at [433, 115] on div "7:30am-2:30pm (7h) 2/10" at bounding box center [417, 115] width 96 height 6
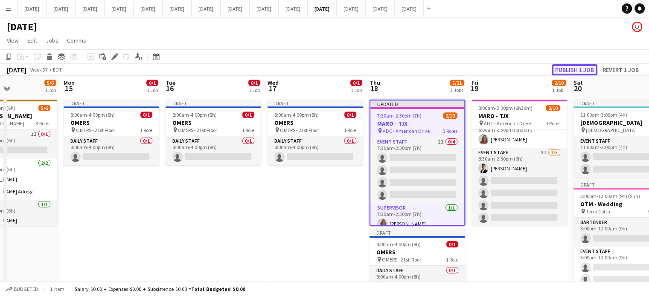
click at [566, 73] on button "Publish 1 job" at bounding box center [575, 69] width 46 height 11
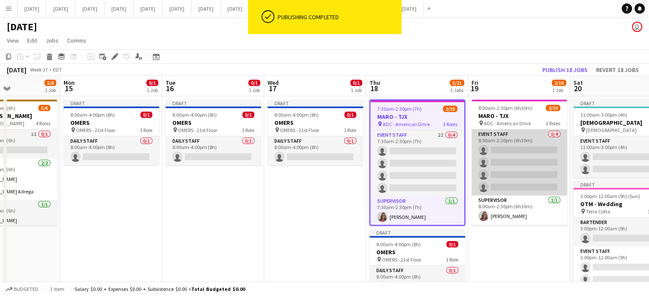
click at [538, 134] on app-card-role "Event Staff 0/4 8:00am-2:30pm (6h30m) single-neutral-actions single-neutral-act…" at bounding box center [519, 163] width 96 height 66
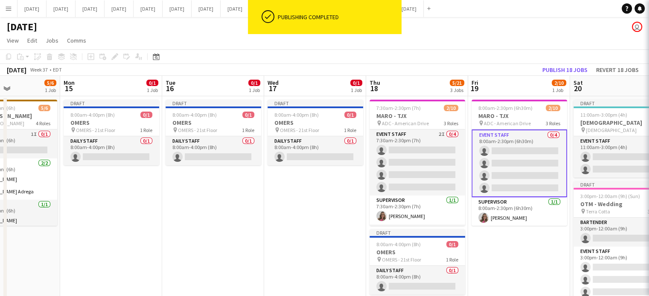
scroll to position [0, 246]
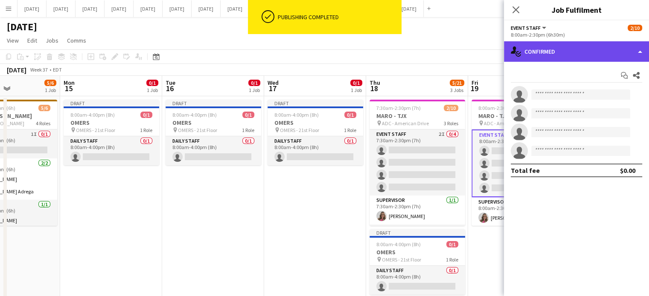
click at [603, 42] on div "single-neutral-actions-check-2 Confirmed" at bounding box center [576, 51] width 145 height 20
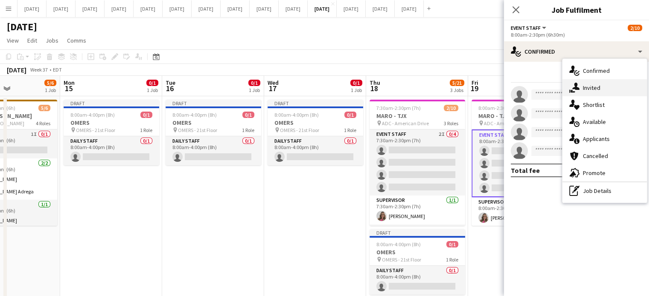
click at [601, 84] on div "single-neutral-actions-share-1 Invited" at bounding box center [604, 87] width 84 height 17
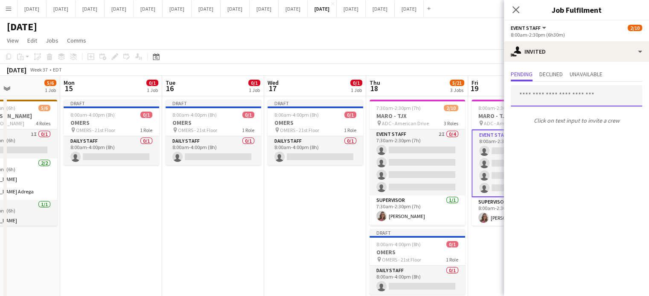
click at [532, 95] on input "text" at bounding box center [576, 95] width 131 height 21
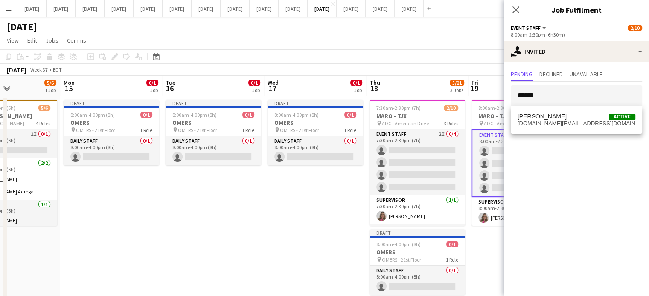
type input "******"
click at [562, 116] on span "[PERSON_NAME] Active" at bounding box center [576, 116] width 118 height 7
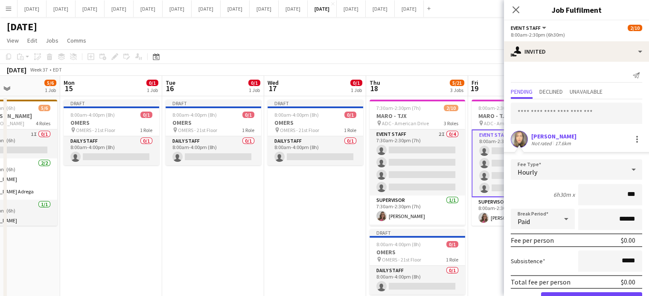
type input "**"
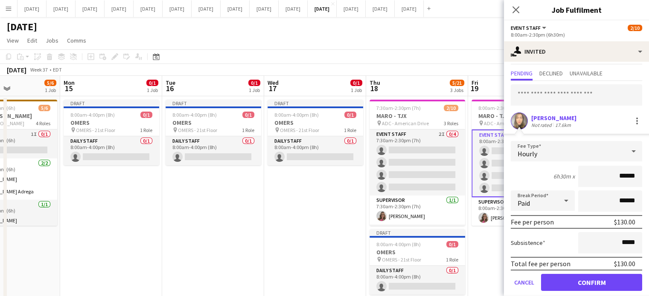
scroll to position [27, 0]
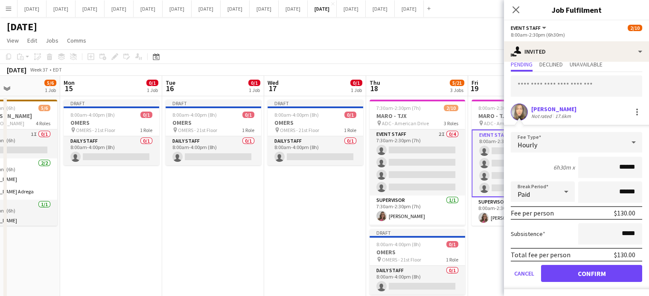
type input "******"
click at [603, 270] on button "Confirm" at bounding box center [591, 273] width 101 height 17
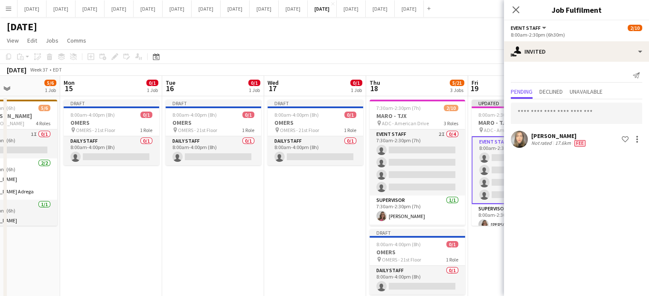
scroll to position [0, 0]
click at [568, 107] on input "text" at bounding box center [576, 113] width 131 height 21
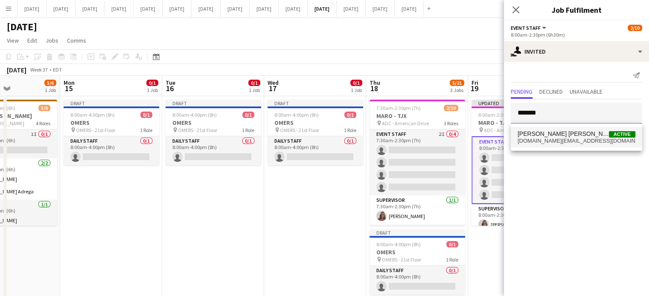
type input "*******"
click at [575, 137] on span "[PERSON_NAME] [PERSON_NAME]" at bounding box center [562, 134] width 91 height 7
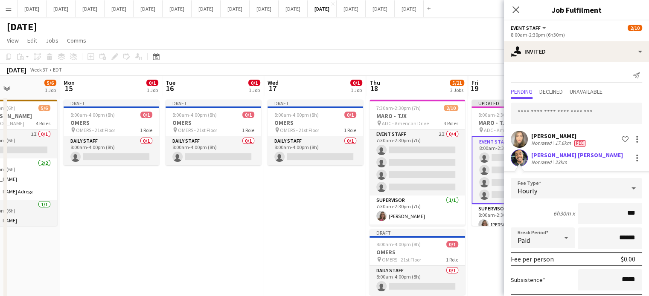
type input "**"
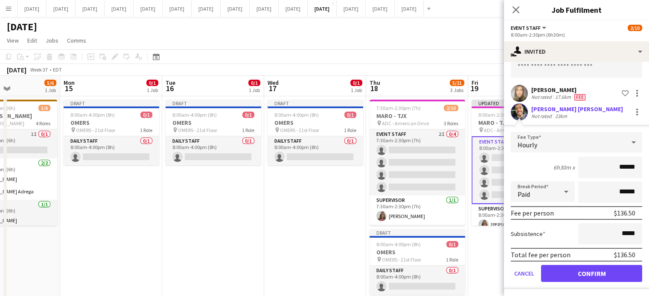
type input "******"
click at [597, 278] on button "Confirm" at bounding box center [591, 273] width 101 height 17
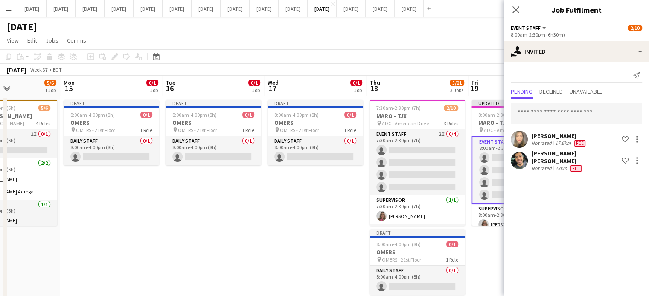
scroll to position [0, 0]
click at [517, 6] on icon "Close pop-in" at bounding box center [515, 10] width 8 height 8
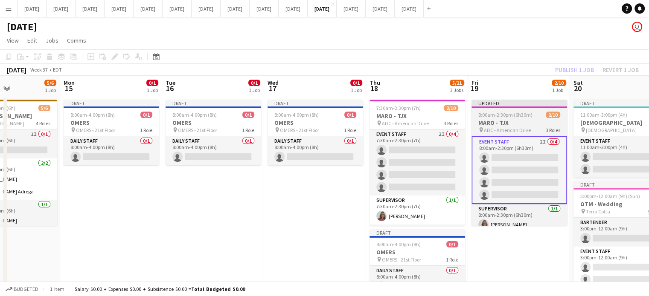
click at [514, 115] on span "8:00am-2:30pm (6h30m)" at bounding box center [505, 115] width 54 height 6
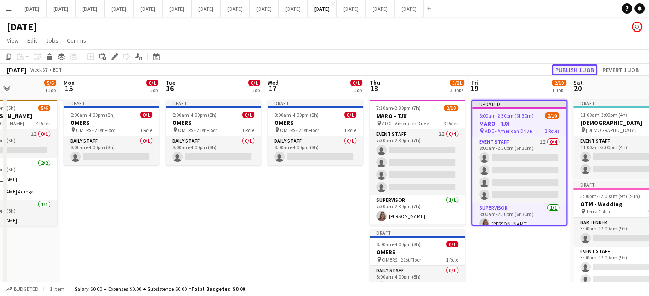
click at [565, 64] on button "Publish 1 job" at bounding box center [575, 69] width 46 height 11
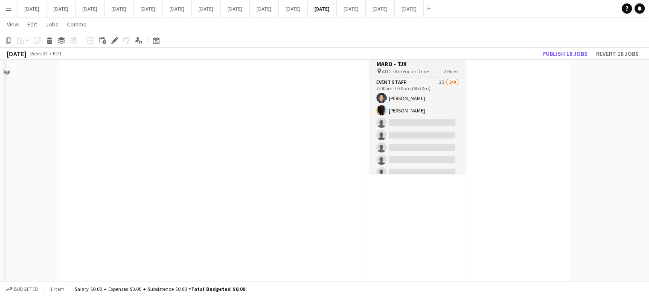
scroll to position [213, 0]
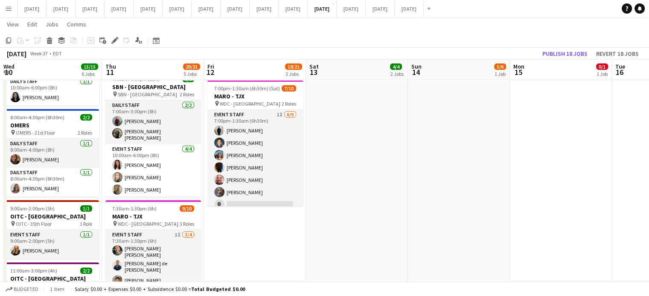
drag, startPoint x: 111, startPoint y: 189, endPoint x: 655, endPoint y: 220, distance: 544.8
click at [649, 220] on html "Menu Boards Boards Boards All jobs Status Workforce Workforce My Workforce Recr…" at bounding box center [324, 136] width 649 height 699
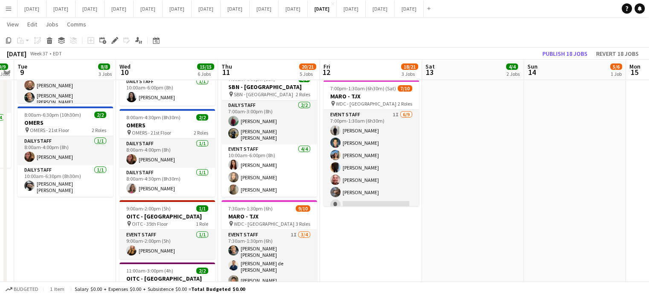
drag, startPoint x: 435, startPoint y: 215, endPoint x: 515, endPoint y: 211, distance: 80.3
click at [515, 211] on app-calendar-viewport "Sun 7 Mon 8 9/9 3 Jobs Tue 9 8/8 3 Jobs Wed 10 15/15 6 Jobs Thu 11 20/21 5 Jobs…" at bounding box center [324, 145] width 649 height 651
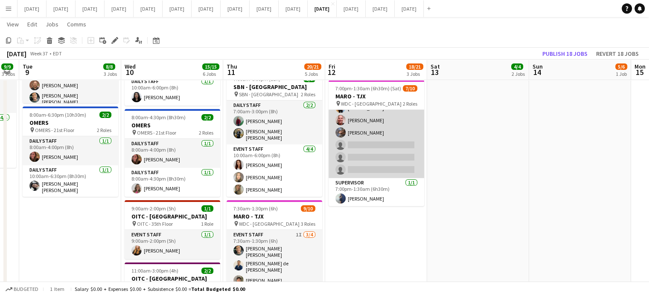
scroll to position [60, 0]
click at [405, 119] on app-card-role "Event Staff 1I [DATE] 7:00pm-1:30am (6h30m) [PERSON_NAME] [PERSON_NAME] [PERSON…" at bounding box center [376, 114] width 96 height 128
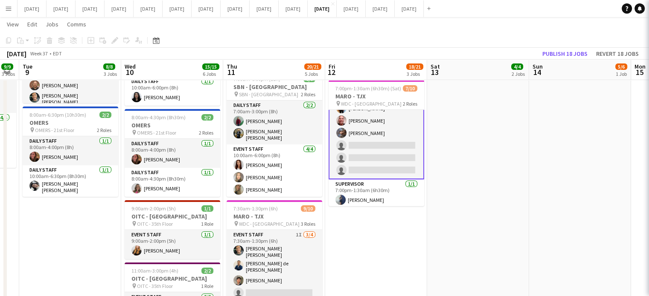
scroll to position [61, 0]
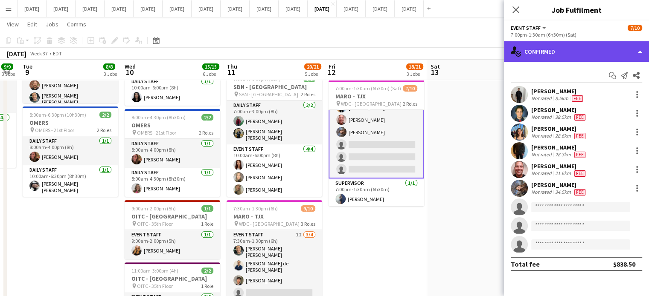
click at [546, 55] on div "single-neutral-actions-check-2 Confirmed" at bounding box center [576, 51] width 145 height 20
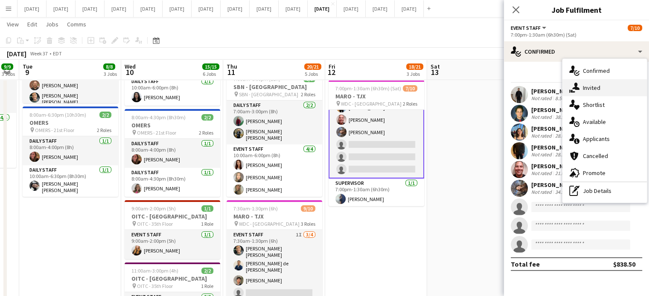
click at [589, 84] on span "Invited" at bounding box center [591, 88] width 17 height 8
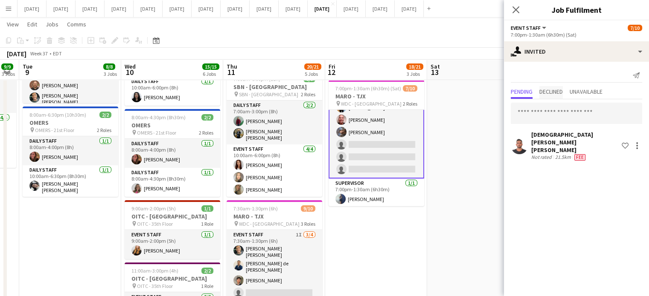
click at [555, 91] on span "Declined" at bounding box center [550, 92] width 23 height 6
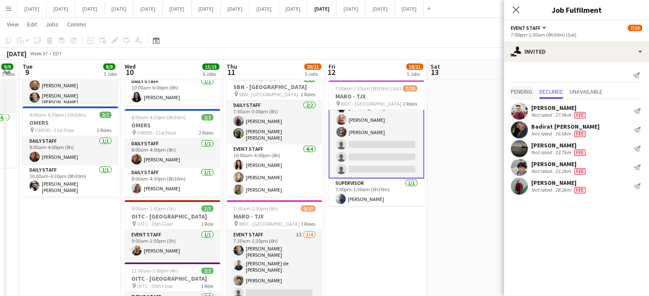
click at [529, 92] on span "Pending" at bounding box center [522, 92] width 22 height 6
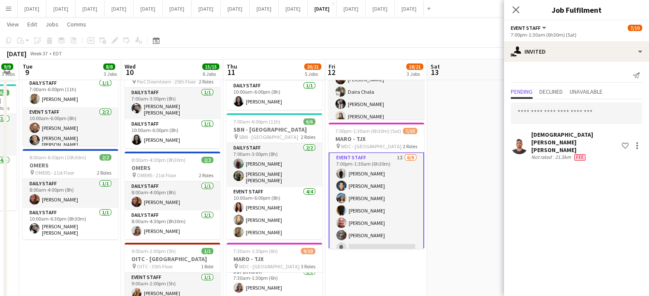
scroll to position [0, 0]
click at [406, 166] on app-card-role "Event Staff 1I [DATE] 7:00pm-1:30am (6h30m) [PERSON_NAME] [PERSON_NAME] [PERSON…" at bounding box center [376, 218] width 96 height 130
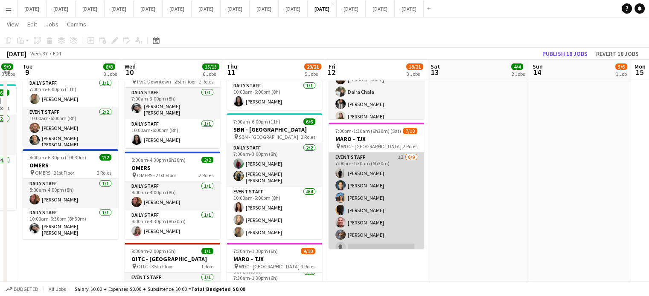
drag, startPoint x: 411, startPoint y: 167, endPoint x: 412, endPoint y: 161, distance: 6.0
click at [411, 167] on app-card-role "Event Staff 1I [DATE] 7:00pm-1:30am (6h30m) [PERSON_NAME] [PERSON_NAME] [PERSON…" at bounding box center [376, 217] width 96 height 128
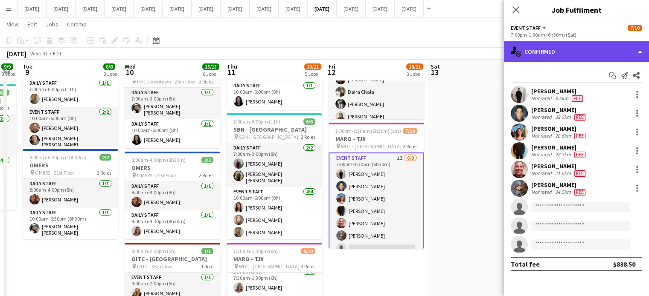
click at [546, 54] on div "single-neutral-actions-check-2 Confirmed" at bounding box center [576, 51] width 145 height 20
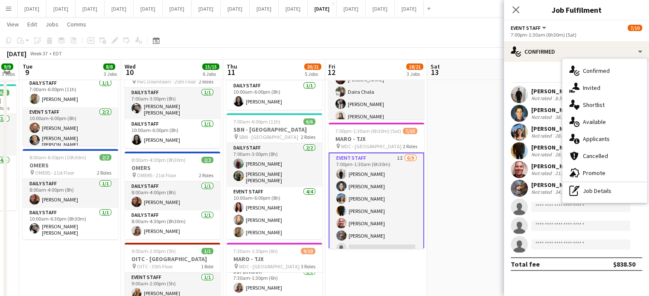
click at [606, 197] on div "pen-write Job Details" at bounding box center [604, 191] width 84 height 17
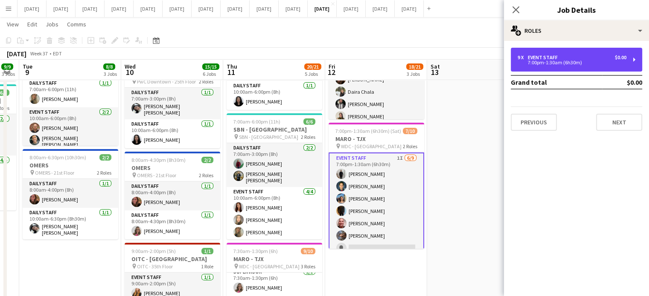
drag, startPoint x: 549, startPoint y: 64, endPoint x: 473, endPoint y: 159, distance: 121.4
click at [549, 64] on div "7:00pm-1:30am (6h30m)" at bounding box center [571, 63] width 109 height 4
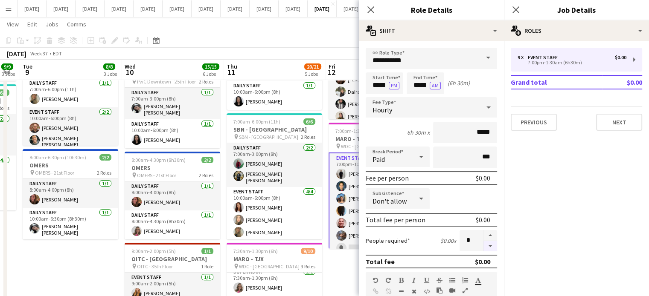
drag, startPoint x: 479, startPoint y: 247, endPoint x: 479, endPoint y: 242, distance: 4.7
click at [483, 247] on button "button" at bounding box center [490, 246] width 14 height 11
type input "*"
click at [375, 9] on app-icon "Close pop-in" at bounding box center [371, 10] width 12 height 12
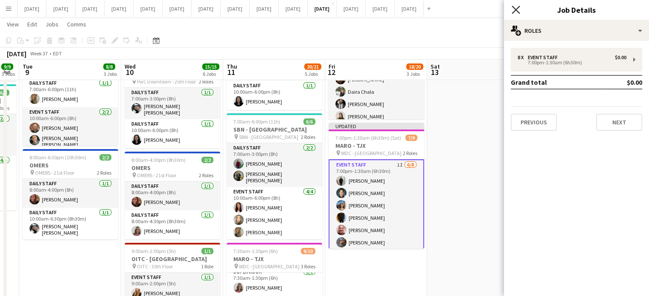
click at [516, 12] on icon "Close pop-in" at bounding box center [515, 10] width 8 height 8
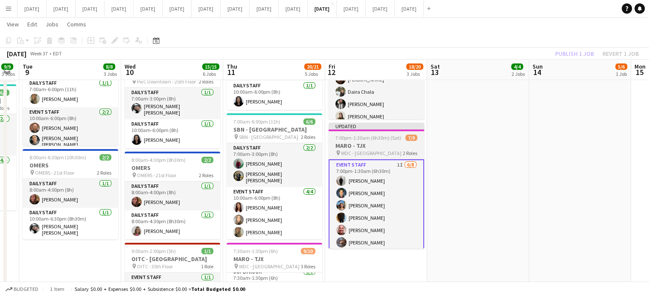
click at [396, 139] on app-job-card "Updated 7:00pm-1:30am (6h30m) (Sat) 7/9 MARO - TJX pin WDC - West Drive 2 Roles…" at bounding box center [376, 186] width 96 height 126
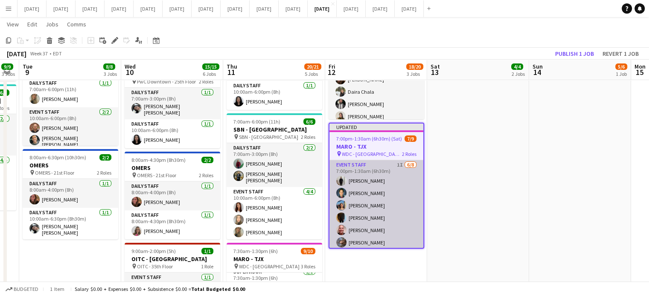
click at [391, 179] on app-card-role "Event Staff 1I [DATE] 7:00pm-1:30am (6h30m) [PERSON_NAME] [PERSON_NAME] [PERSON…" at bounding box center [376, 218] width 94 height 116
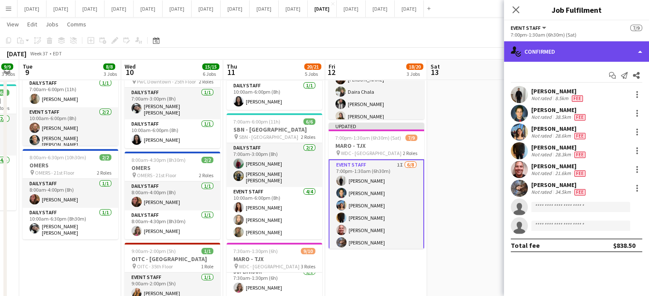
click at [549, 56] on div "single-neutral-actions-check-2 Confirmed" at bounding box center [576, 51] width 145 height 20
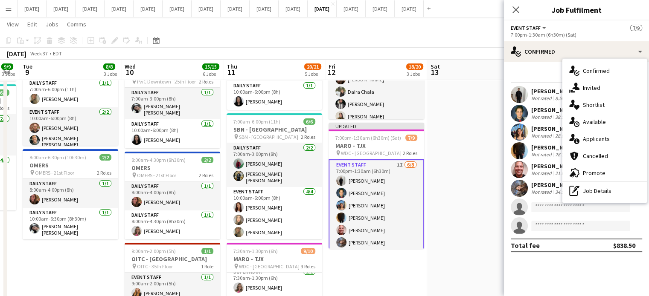
click at [612, 191] on div "pen-write Job Details" at bounding box center [604, 191] width 84 height 17
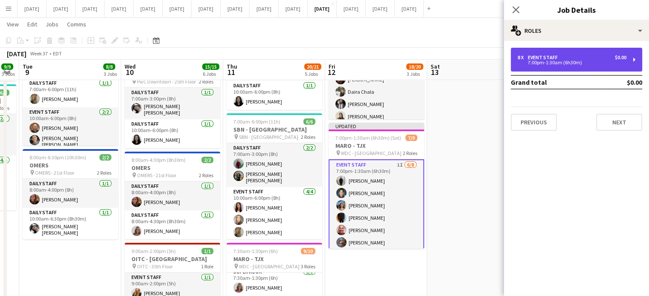
click at [538, 61] on div "7:00pm-1:30am (6h30m)" at bounding box center [571, 63] width 109 height 4
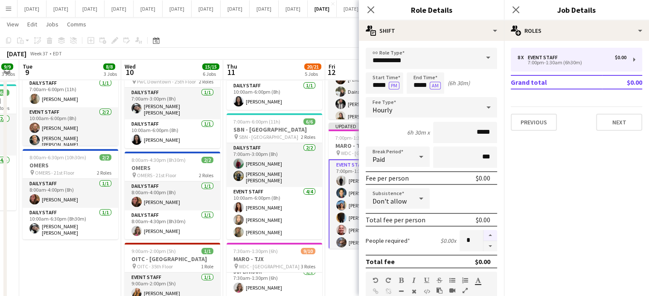
click at [486, 234] on button "button" at bounding box center [490, 235] width 14 height 11
type input "*"
click at [374, 12] on icon "Close pop-in" at bounding box center [370, 10] width 8 height 8
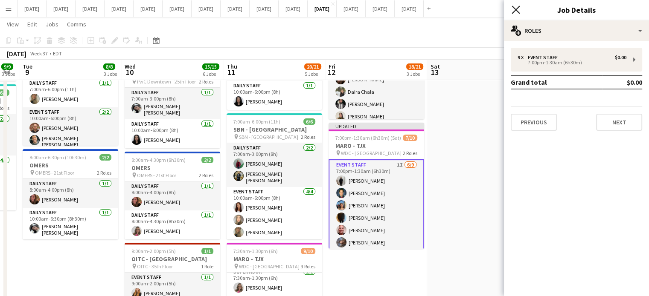
click at [518, 13] on icon at bounding box center [515, 10] width 8 height 8
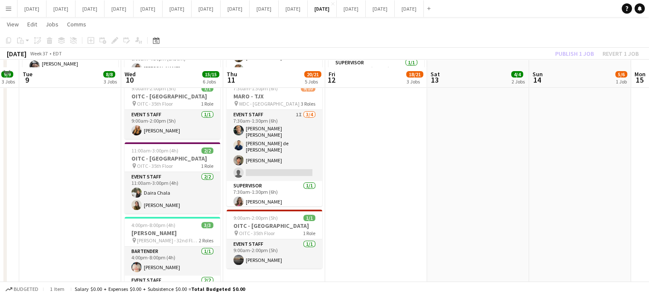
scroll to position [256, 0]
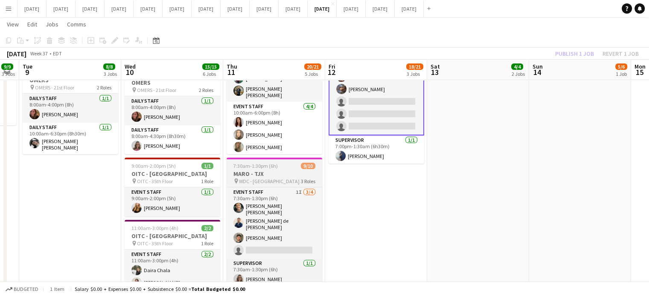
click at [304, 178] on span "3 Roles" at bounding box center [308, 181] width 15 height 6
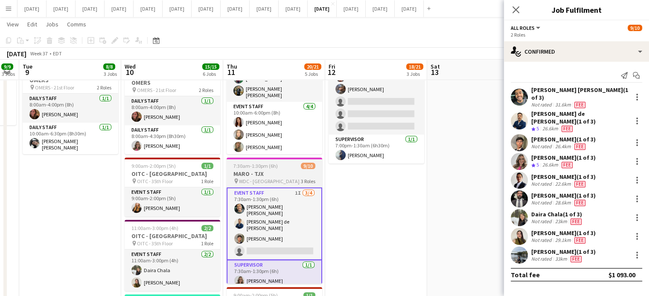
scroll to position [67, 0]
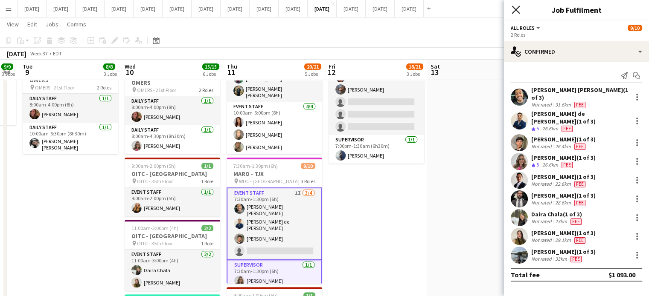
click at [518, 6] on icon "Close pop-in" at bounding box center [515, 10] width 8 height 8
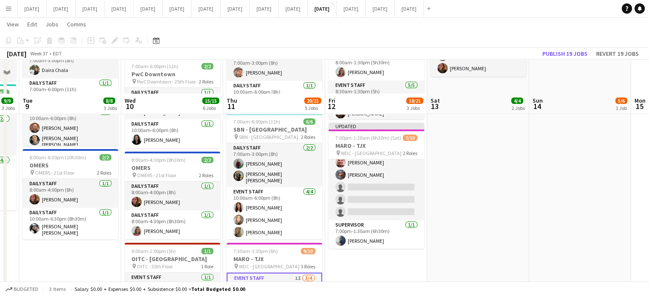
scroll to position [341, 0]
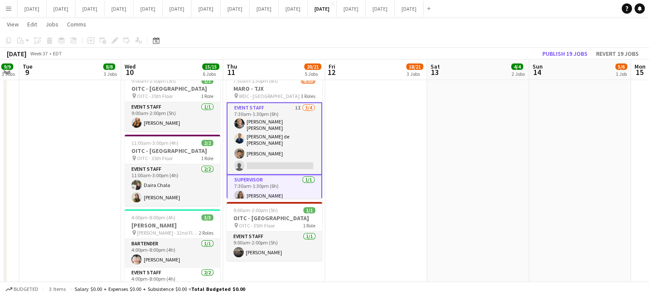
click at [302, 129] on app-card-role "Event Staff 1I [DATE] 7:30am-1:30pm (6h) [PERSON_NAME] [PERSON_NAME] de [PERSON…" at bounding box center [275, 138] width 96 height 73
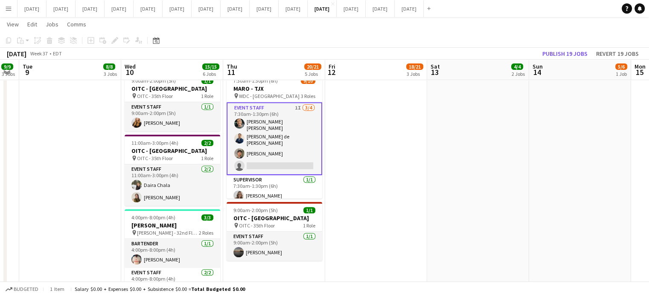
click at [299, 120] on app-card-role "Event Staff 1I [DATE] 7:30am-1:30pm (6h) [PERSON_NAME] [PERSON_NAME] de [PERSON…" at bounding box center [275, 138] width 96 height 73
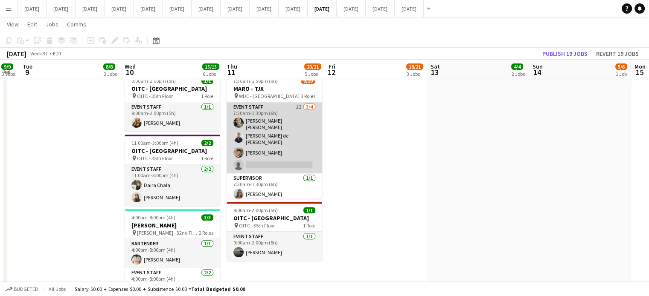
click at [299, 120] on app-card-role "Event Staff 1I [DATE] 7:30am-1:30pm (6h) [PERSON_NAME] [PERSON_NAME] de [PERSON…" at bounding box center [275, 137] width 96 height 71
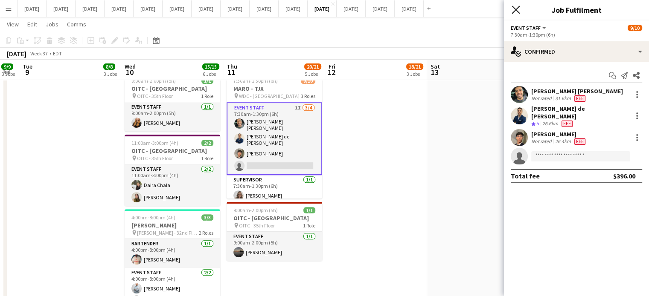
click at [516, 9] on icon at bounding box center [515, 10] width 8 height 8
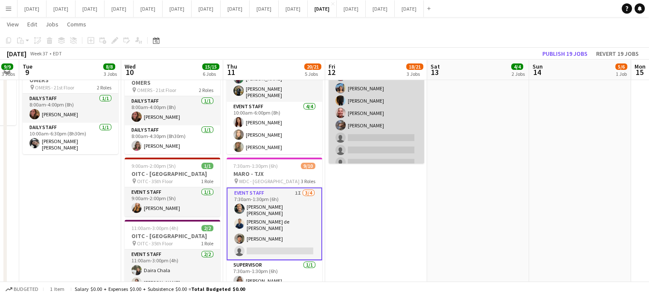
scroll to position [0, 0]
click at [391, 128] on app-card-role "Event Staff 1I [DATE] 7:00pm-1:30am (6h30m) [PERSON_NAME] [PERSON_NAME] [PERSON…" at bounding box center [376, 138] width 96 height 128
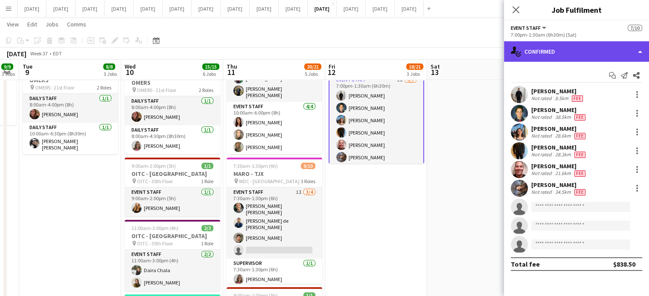
click at [569, 50] on div "single-neutral-actions-check-2 Confirmed" at bounding box center [576, 51] width 145 height 20
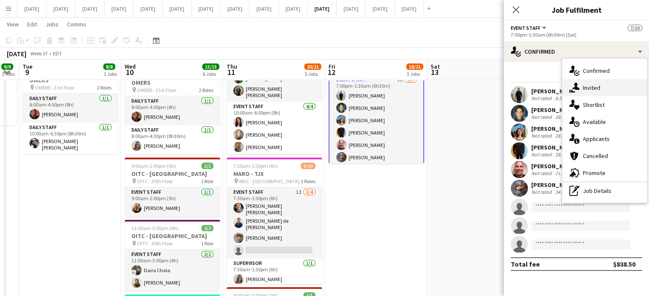
click at [587, 87] on span "Invited" at bounding box center [591, 88] width 17 height 8
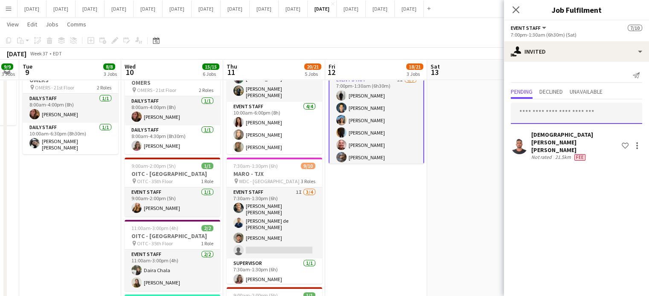
click at [561, 116] on input "text" at bounding box center [576, 113] width 131 height 21
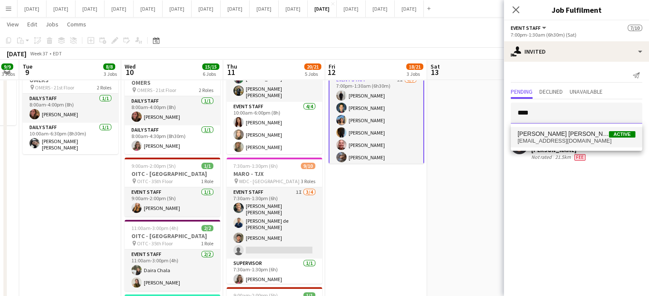
type input "****"
click at [569, 142] on span "[EMAIL_ADDRESS][DOMAIN_NAME]" at bounding box center [576, 141] width 118 height 7
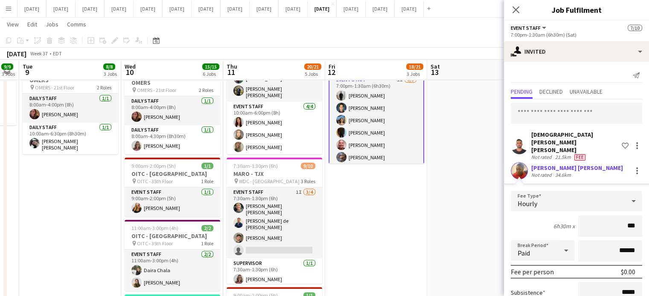
type input "**"
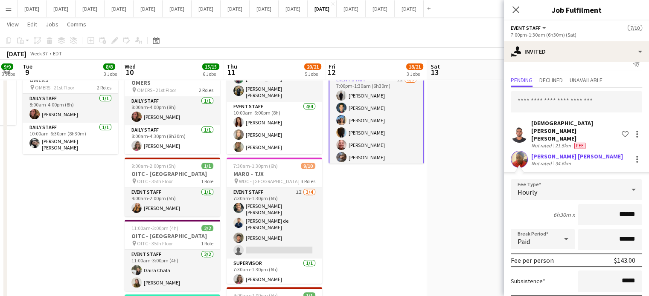
scroll to position [46, 0]
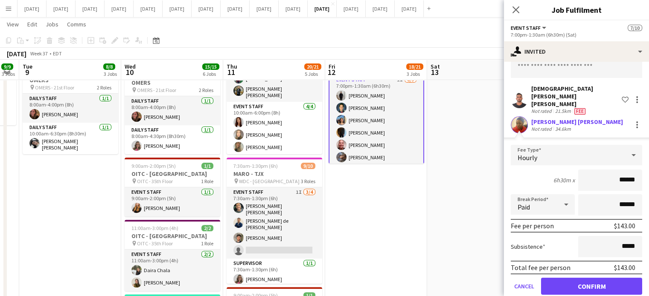
type input "******"
click at [604, 278] on button "Confirm" at bounding box center [591, 286] width 101 height 17
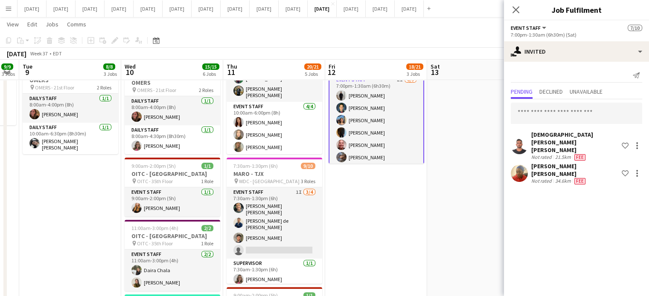
scroll to position [0, 0]
click at [517, 9] on icon "Close pop-in" at bounding box center [515, 10] width 8 height 8
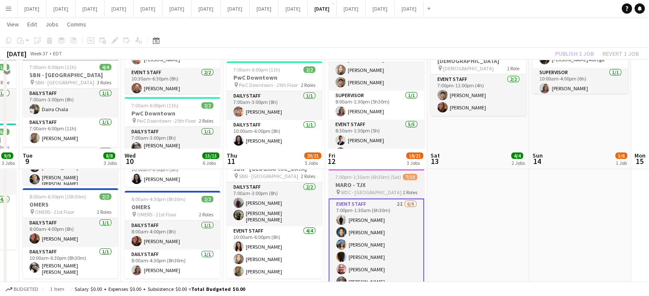
scroll to position [128, 0]
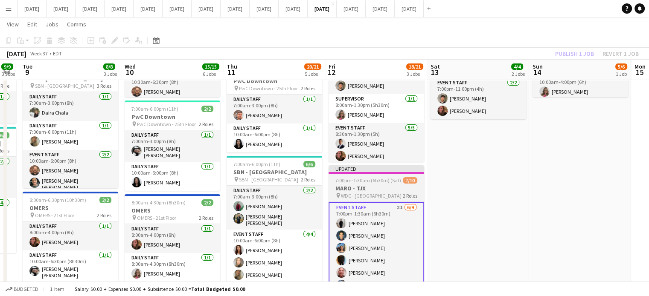
click at [390, 178] on span "7:00pm-1:30am (6h30m) (Sat)" at bounding box center [368, 180] width 66 height 6
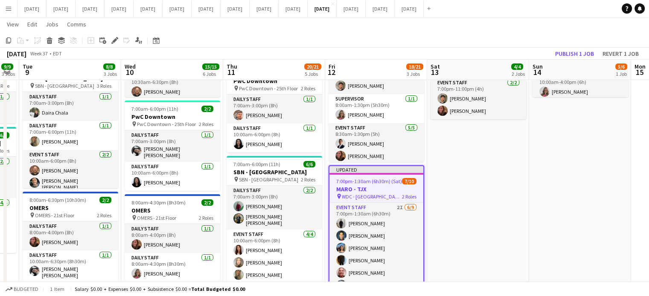
scroll to position [0, 184]
click at [578, 55] on button "Publish 1 job" at bounding box center [575, 53] width 46 height 11
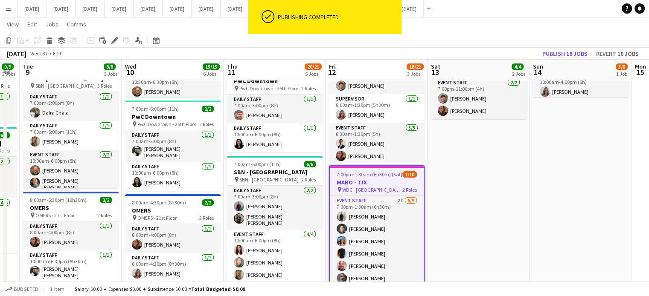
click at [5, 12] on app-icon "Menu" at bounding box center [8, 8] width 7 height 7
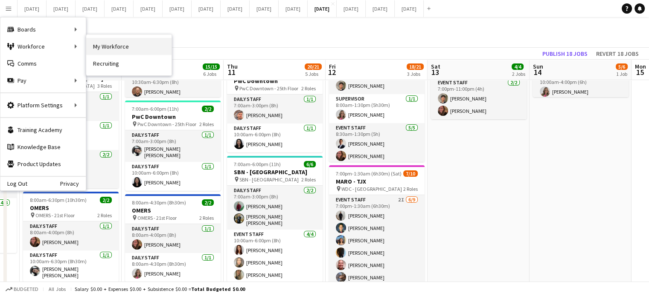
click at [131, 49] on link "My Workforce" at bounding box center [128, 46] width 85 height 17
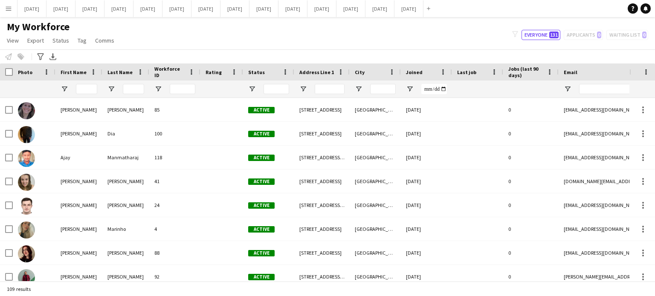
drag, startPoint x: 9, startPoint y: 8, endPoint x: 31, endPoint y: 23, distance: 26.7
click at [9, 8] on app-icon "Menu" at bounding box center [8, 8] width 7 height 7
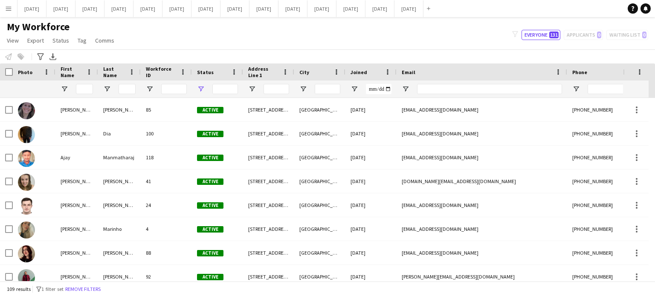
type input "**********"
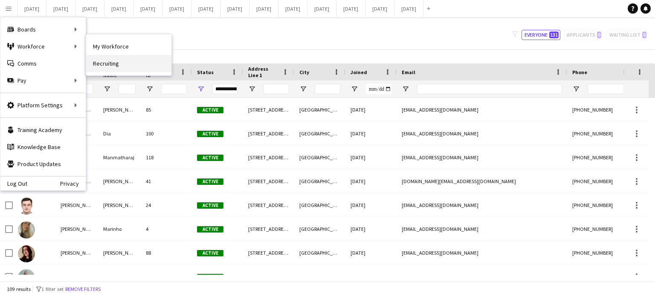
click at [106, 61] on link "Recruiting" at bounding box center [128, 63] width 85 height 17
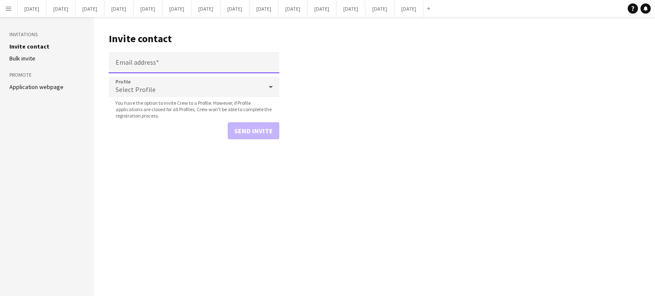
click at [168, 52] on input "Email address" at bounding box center [194, 62] width 171 height 21
paste input "**********"
type input "**********"
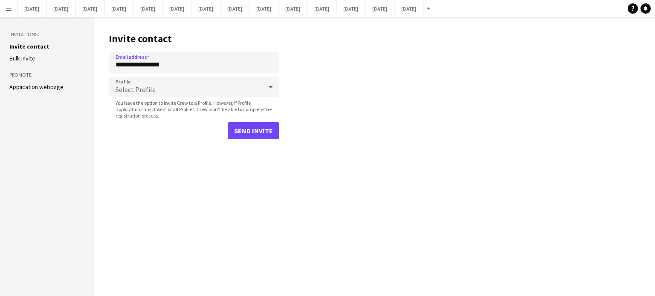
click at [171, 87] on div "Select Profile" at bounding box center [186, 87] width 154 height 20
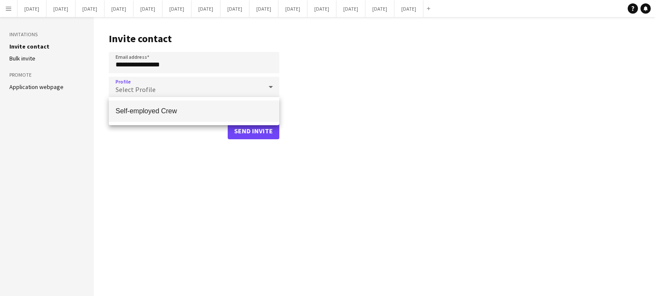
click at [169, 110] on span "Self-employed Crew" at bounding box center [194, 111] width 157 height 8
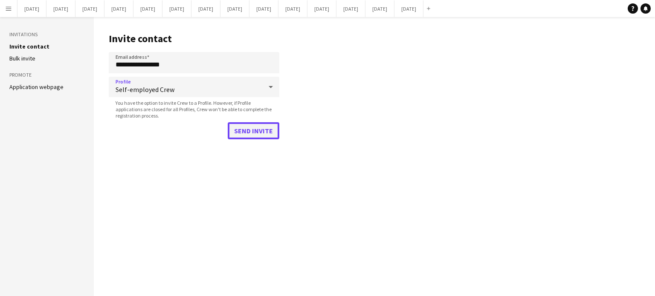
click at [241, 137] on button "Send invite" at bounding box center [254, 130] width 52 height 17
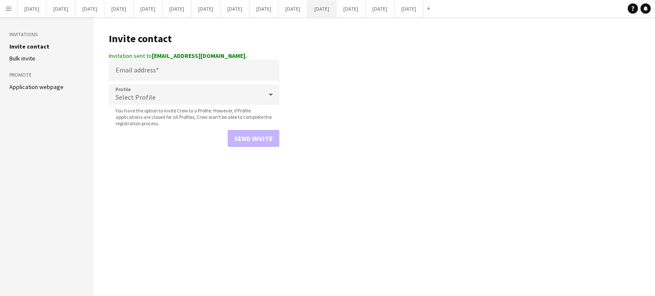
click at [337, 14] on button "[DATE] Close" at bounding box center [322, 8] width 29 height 17
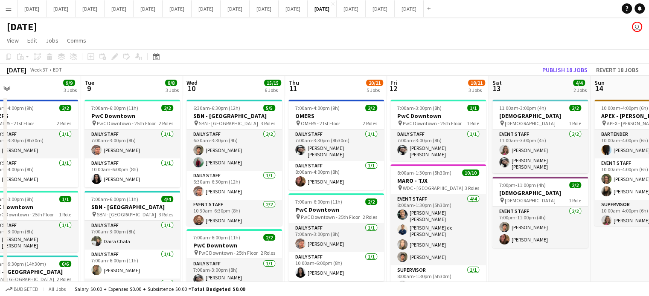
scroll to position [0, 334]
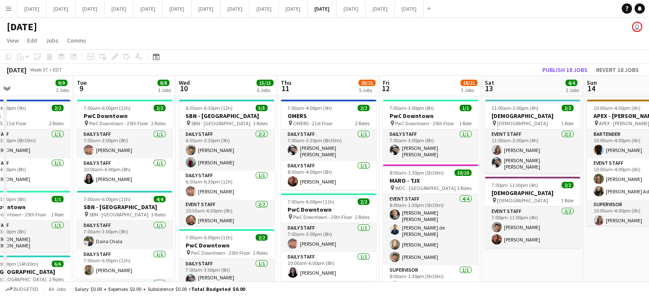
drag, startPoint x: 548, startPoint y: 177, endPoint x: 214, endPoint y: 140, distance: 336.4
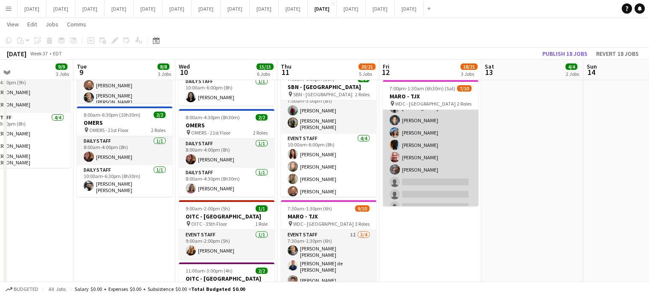
scroll to position [0, 0]
click at [439, 148] on app-card-role "Event Staff 2I [DATE] 7:00pm-1:30am (6h30m) [PERSON_NAME] [PERSON_NAME] [PERSON…" at bounding box center [431, 174] width 96 height 128
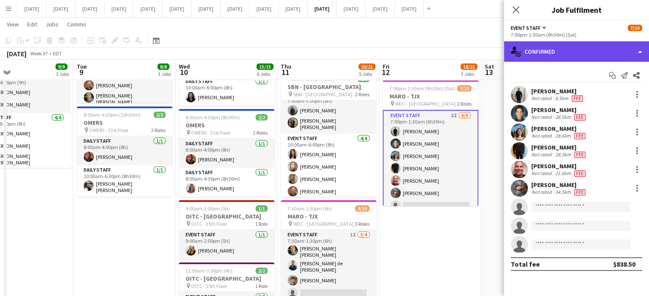
click at [570, 54] on div "single-neutral-actions-check-2 Confirmed" at bounding box center [576, 51] width 145 height 20
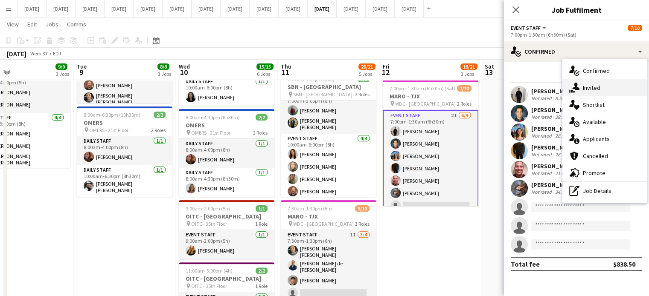
click at [596, 85] on span "Invited" at bounding box center [591, 88] width 17 height 8
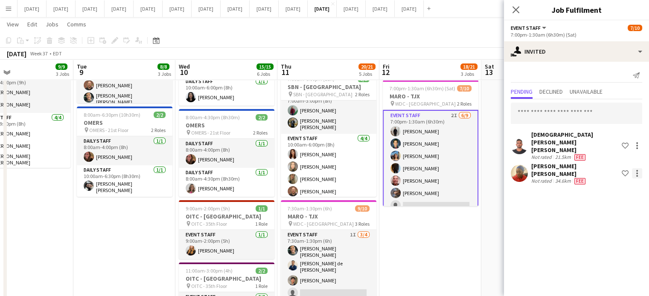
click at [636, 173] on div at bounding box center [637, 174] width 2 height 2
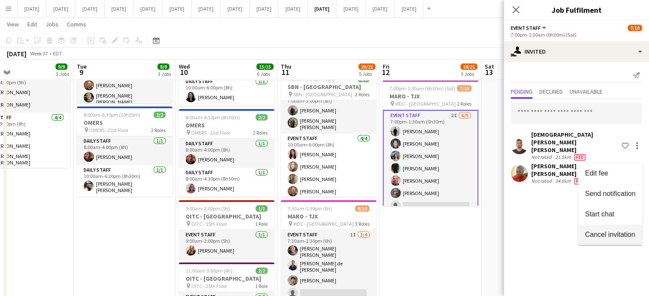
click at [614, 235] on span "Cancel invitation" at bounding box center [610, 234] width 50 height 7
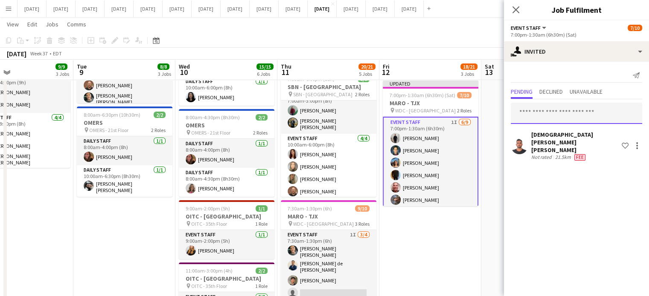
click at [573, 116] on input "text" at bounding box center [576, 113] width 131 height 21
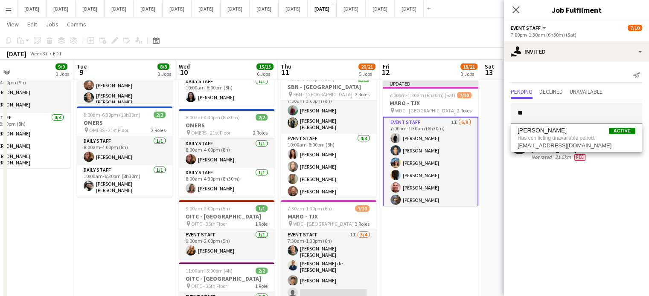
type input "*"
type input "******"
click at [577, 138] on span "[PERSON_NAME] [PERSON_NAME] Active [EMAIL_ADDRESS][DOMAIN_NAME]" at bounding box center [576, 138] width 118 height 14
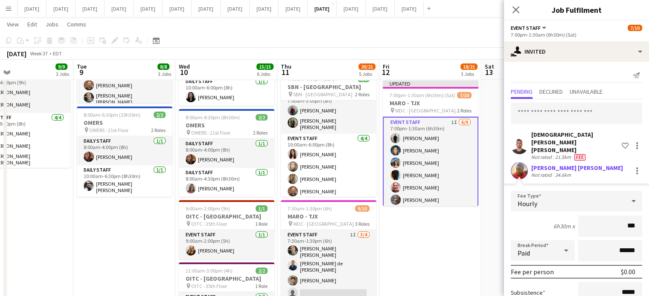
type input "**"
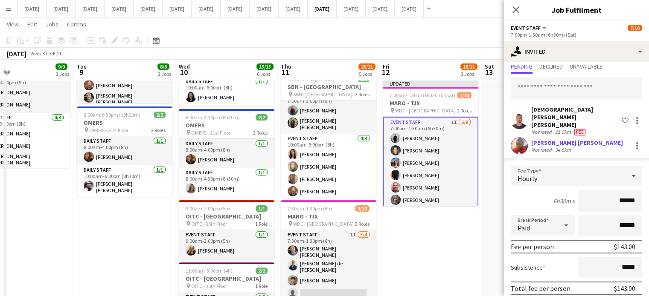
scroll to position [46, 0]
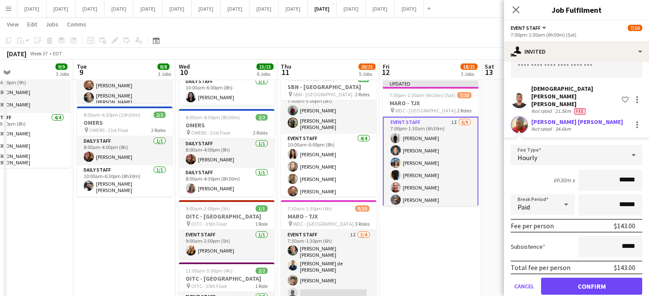
type input "******"
click at [609, 278] on button "Confirm" at bounding box center [591, 286] width 101 height 17
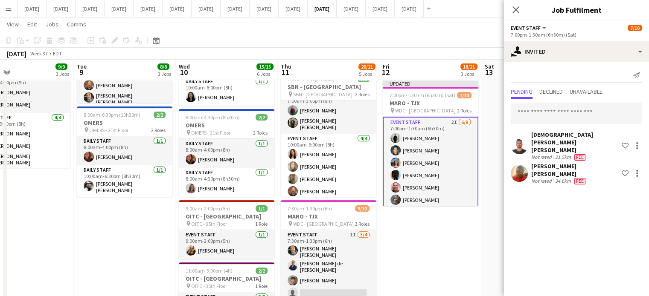
scroll to position [0, 0]
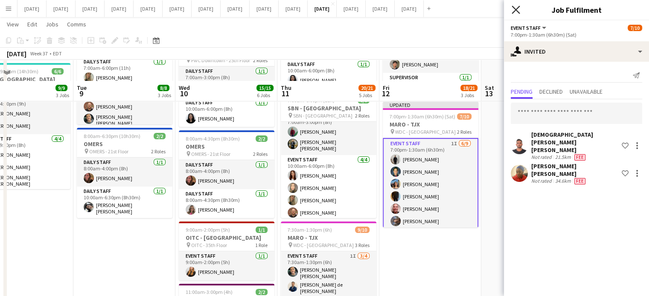
click at [519, 9] on icon "Close pop-in" at bounding box center [515, 10] width 8 height 8
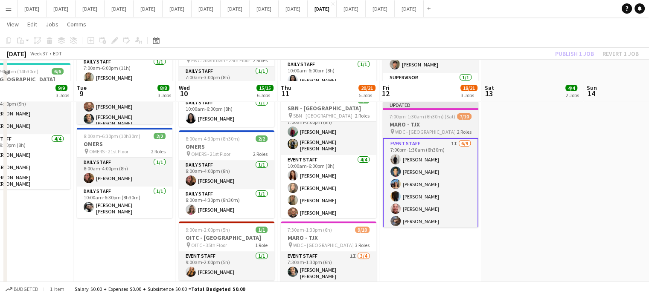
click at [436, 122] on h3 "MARO - TJX" at bounding box center [431, 125] width 96 height 8
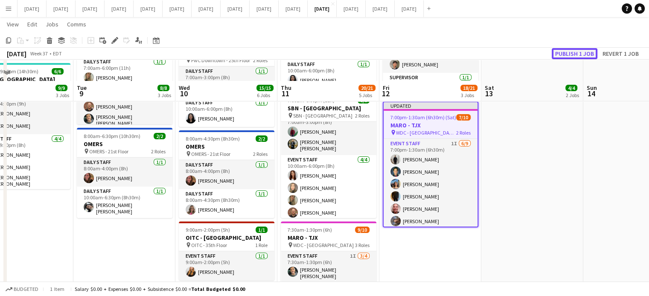
click at [582, 54] on button "Publish 1 job" at bounding box center [575, 53] width 46 height 11
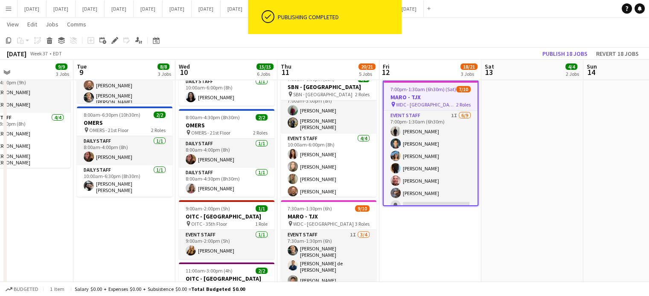
drag, startPoint x: 345, startPoint y: 237, endPoint x: 475, endPoint y: 105, distance: 185.5
click at [345, 237] on app-card-role "Event Staff 1I [DATE] 7:30am-1:30pm (6h) [PERSON_NAME] [PERSON_NAME] de [PERSON…" at bounding box center [329, 265] width 96 height 71
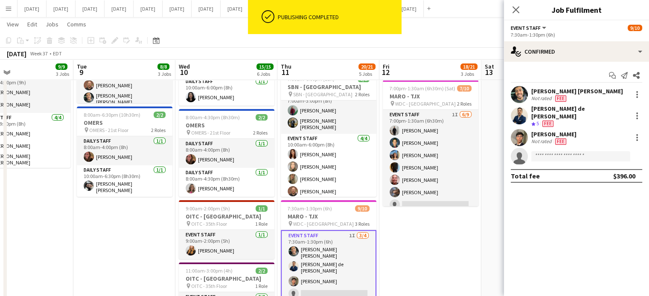
scroll to position [0, 334]
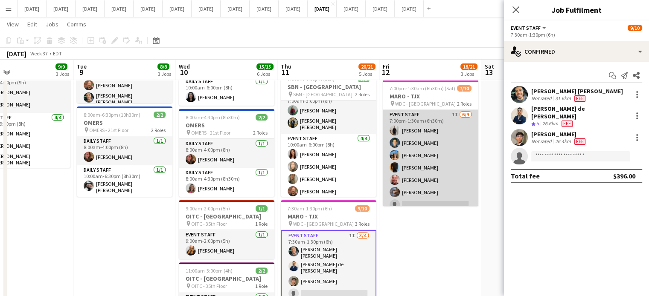
click at [439, 142] on app-card-role "Event Staff 1I [DATE] 7:00pm-1:30am (6h30m) [PERSON_NAME] [PERSON_NAME] [PERSON…" at bounding box center [431, 174] width 96 height 128
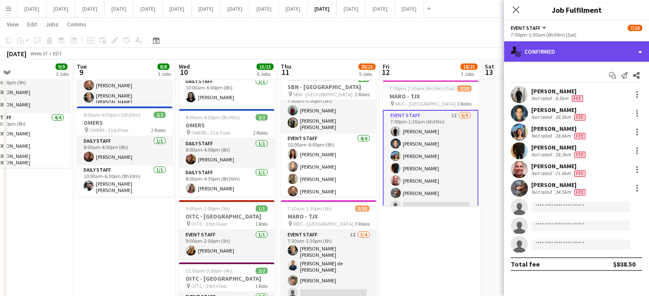
click at [553, 58] on div "single-neutral-actions-check-2 Confirmed" at bounding box center [576, 51] width 145 height 20
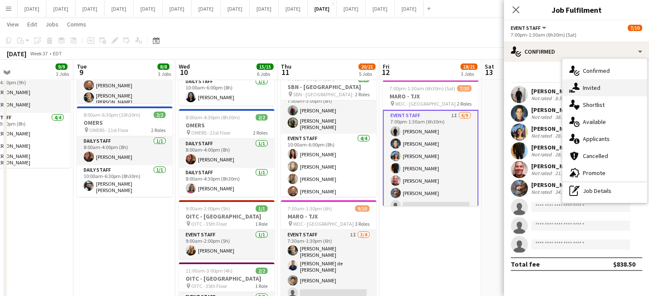
click at [601, 86] on div "single-neutral-actions-share-1 Invited" at bounding box center [604, 87] width 84 height 17
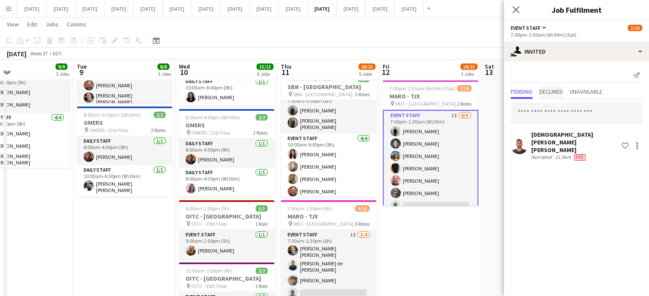
click at [552, 89] on span "Declined" at bounding box center [550, 92] width 23 height 6
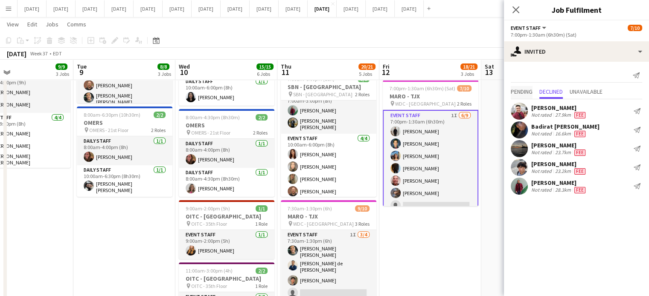
click at [526, 90] on span "Pending" at bounding box center [522, 92] width 22 height 6
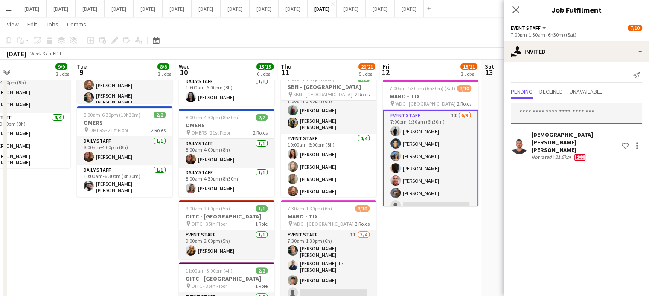
click at [551, 116] on input "text" at bounding box center [576, 113] width 131 height 21
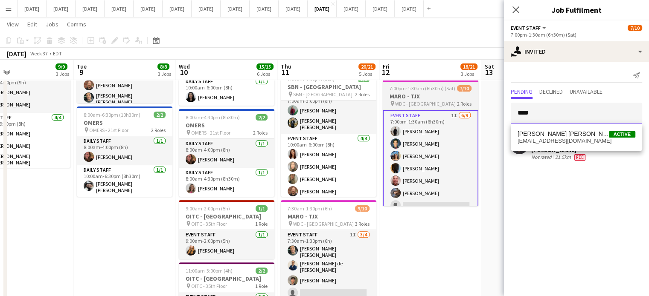
type input "****"
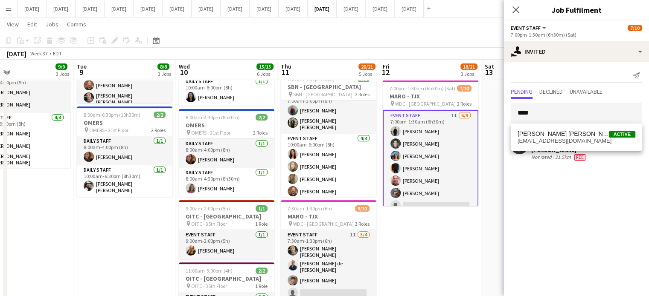
drag, startPoint x: 476, startPoint y: 130, endPoint x: 534, endPoint y: 137, distance: 58.5
click at [534, 137] on span "[PERSON_NAME] [PERSON_NAME]" at bounding box center [562, 134] width 91 height 7
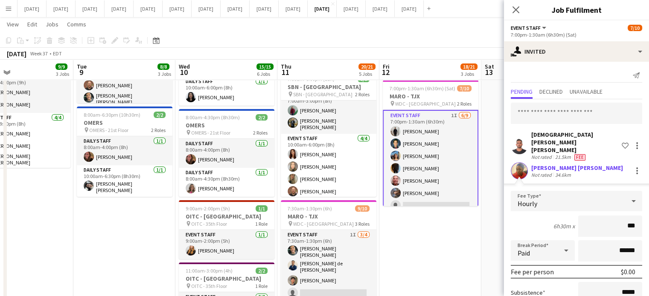
type input "**"
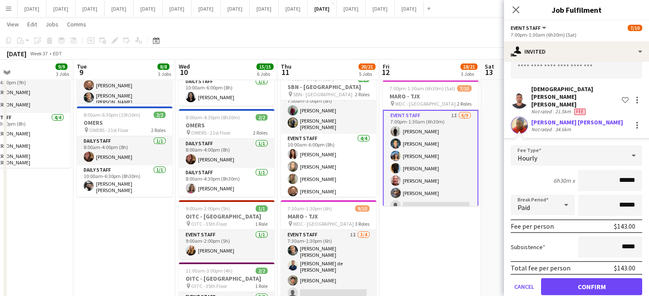
scroll to position [46, 0]
type input "******"
click at [587, 278] on button "Confirm" at bounding box center [591, 286] width 101 height 17
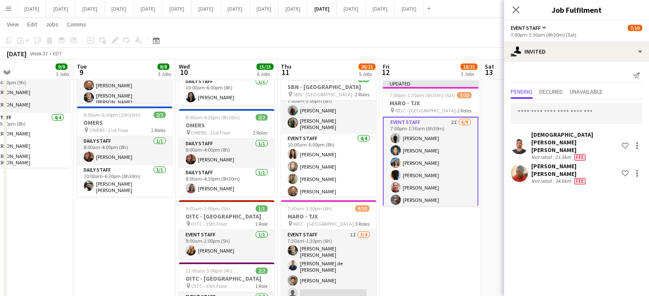
scroll to position [0, 0]
click at [518, 9] on icon "Close pop-in" at bounding box center [515, 10] width 8 height 8
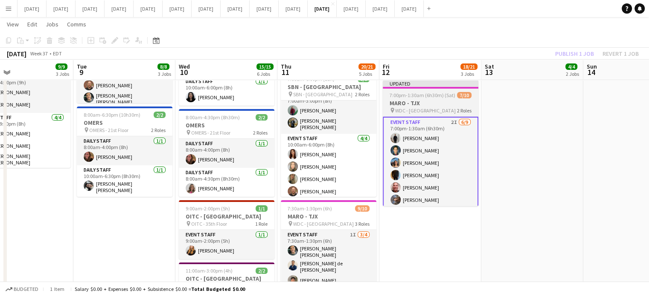
click at [440, 92] on span "7:00pm-1:30am (6h30m) (Sat)" at bounding box center [422, 95] width 66 height 6
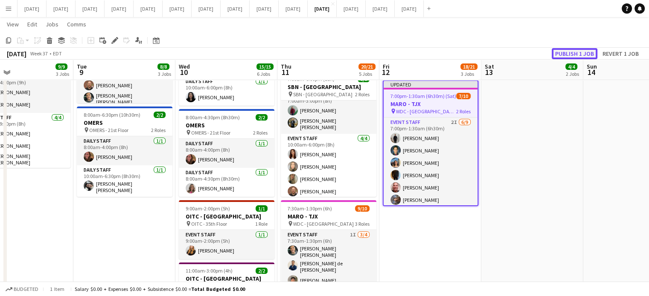
click at [569, 51] on button "Publish 1 job" at bounding box center [575, 53] width 46 height 11
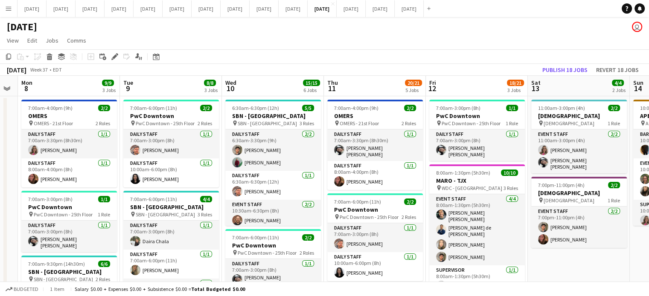
drag, startPoint x: 590, startPoint y: 249, endPoint x: 444, endPoint y: 241, distance: 146.1
